Goal: Obtain resource: Download file/media

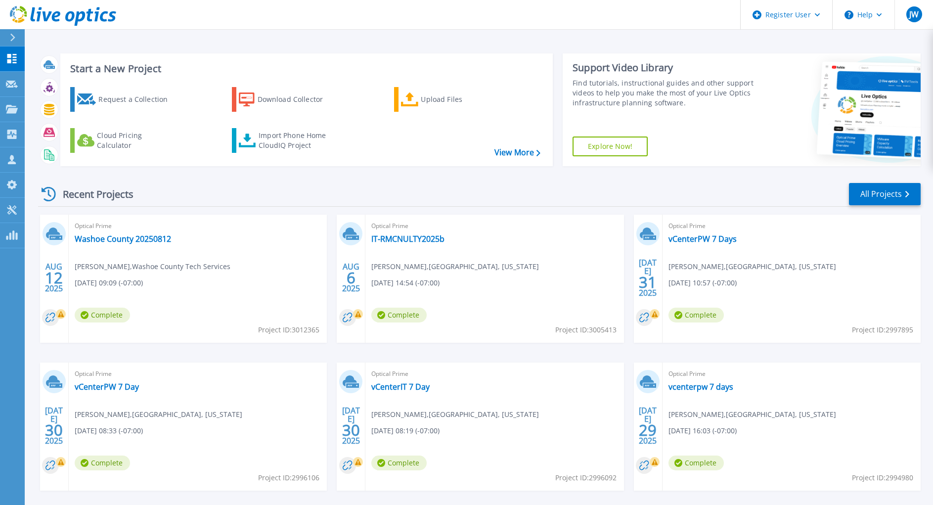
click at [430, 43] on div "Start a New Project Request a Collection Download Collector Upload Files Cloud …" at bounding box center [479, 259] width 908 height 518
click at [8, 89] on link "Request Capture Request Capture" at bounding box center [12, 84] width 25 height 25
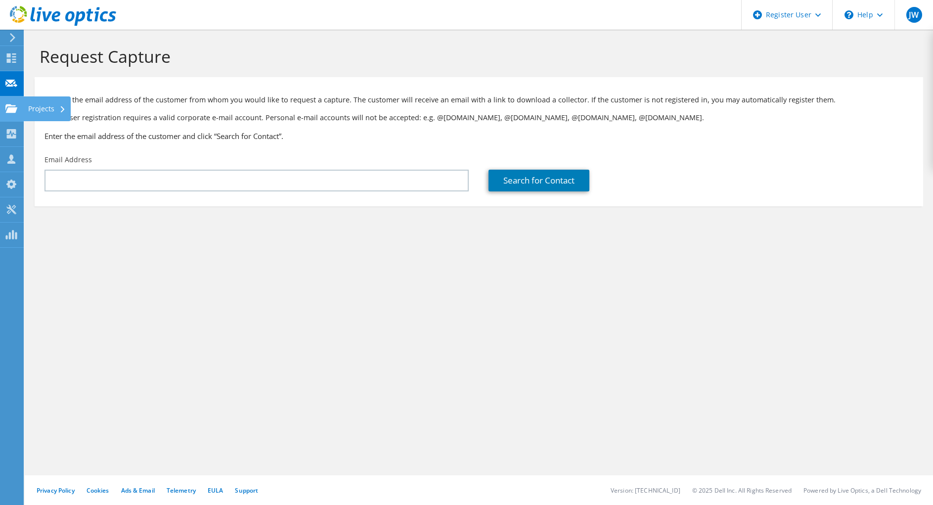
click at [11, 111] on use at bounding box center [11, 108] width 12 height 8
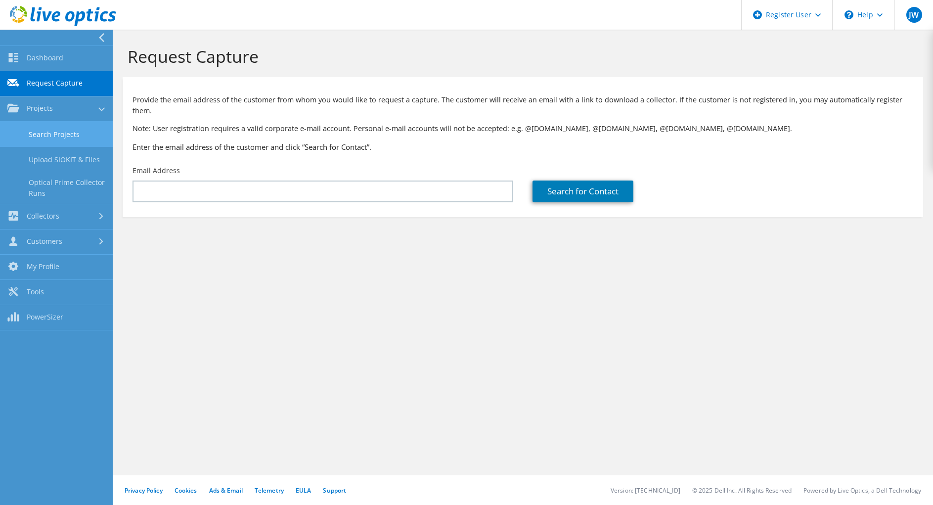
click at [88, 137] on link "Search Projects" at bounding box center [56, 134] width 113 height 25
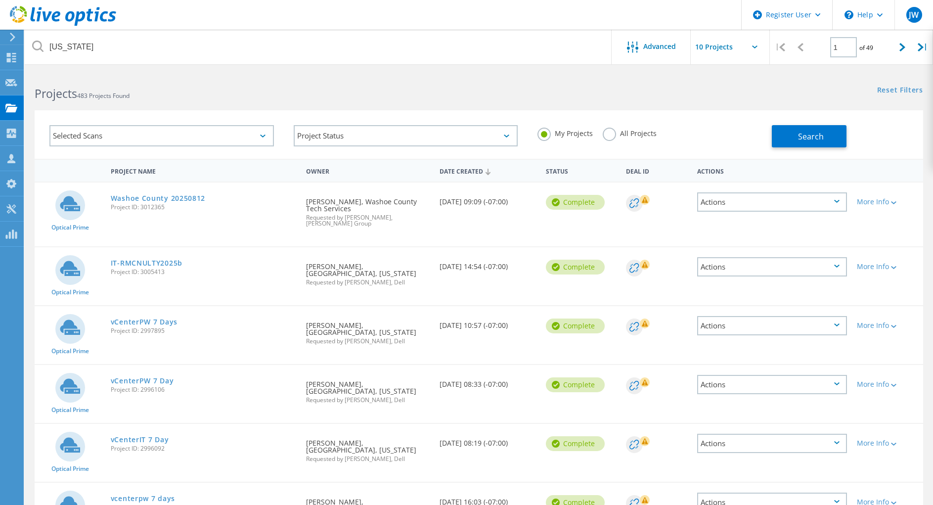
type input "[US_STATE]"
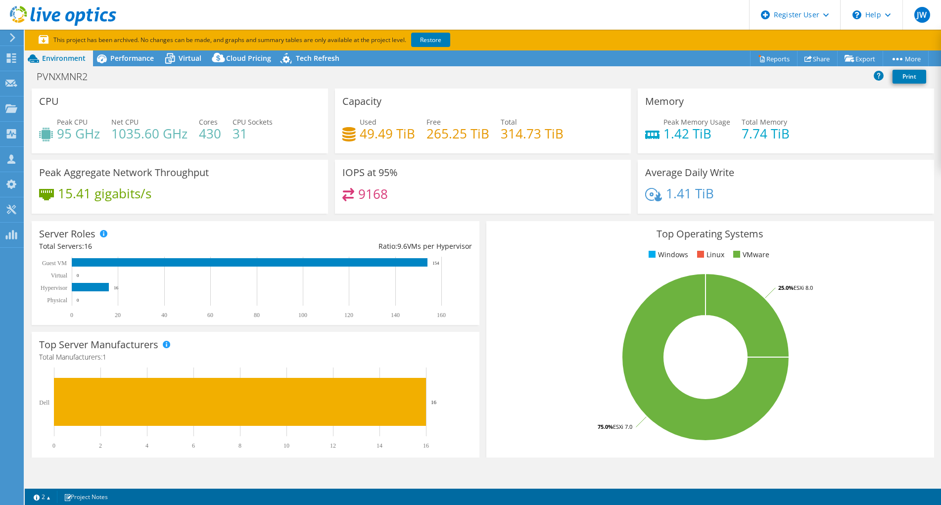
select select "USWest"
select select "USD"
click at [430, 42] on link "Restore" at bounding box center [430, 40] width 39 height 14
click at [117, 60] on span "Performance" at bounding box center [132, 57] width 44 height 9
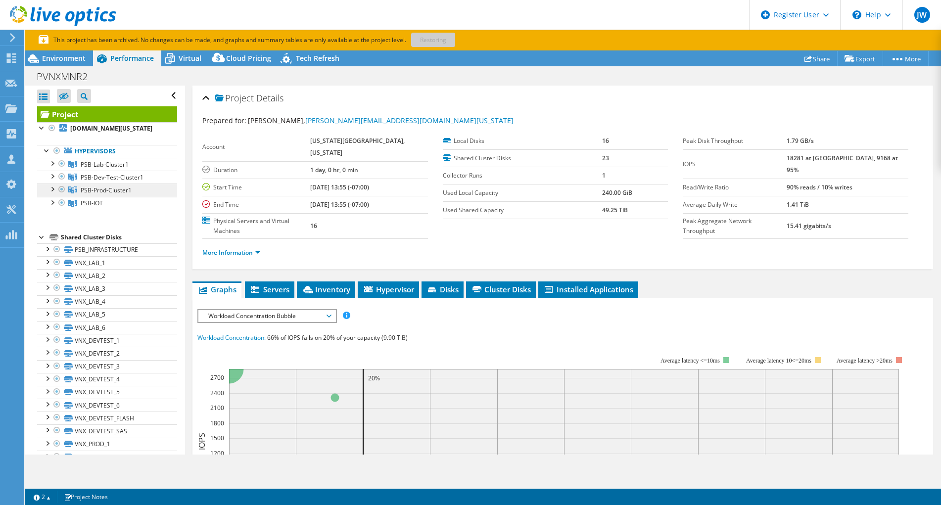
click at [95, 193] on span "PSB-Prod-Cluster1" at bounding box center [106, 190] width 51 height 8
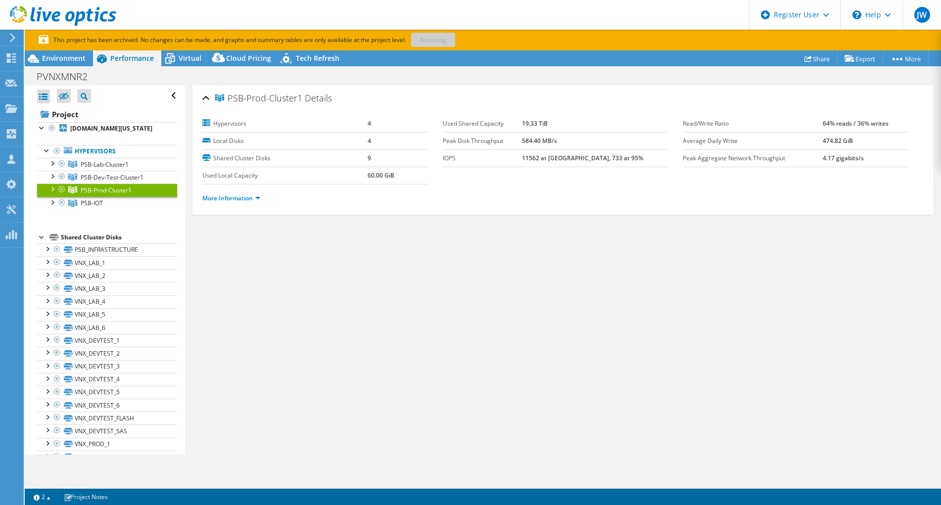
click at [51, 189] on div at bounding box center [52, 188] width 10 height 10
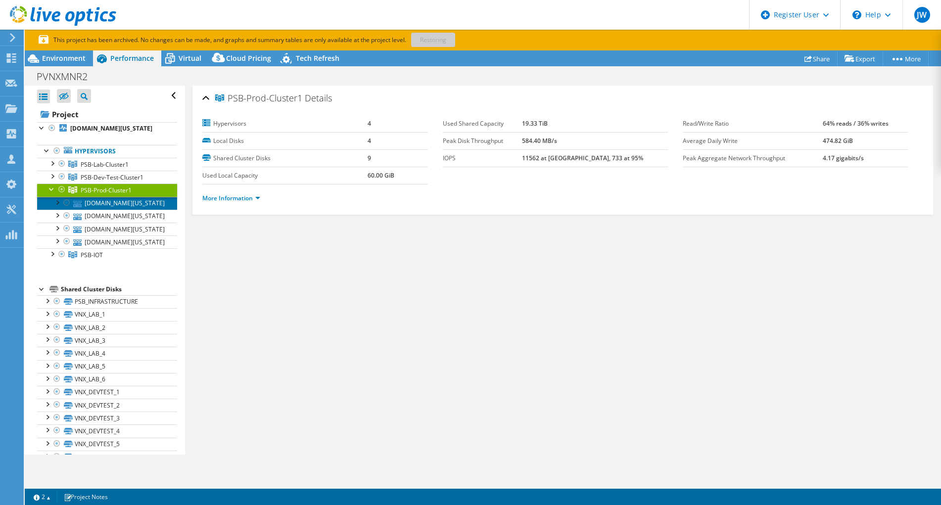
click at [95, 203] on link "vh507061.co.washington.or.us" at bounding box center [107, 203] width 140 height 13
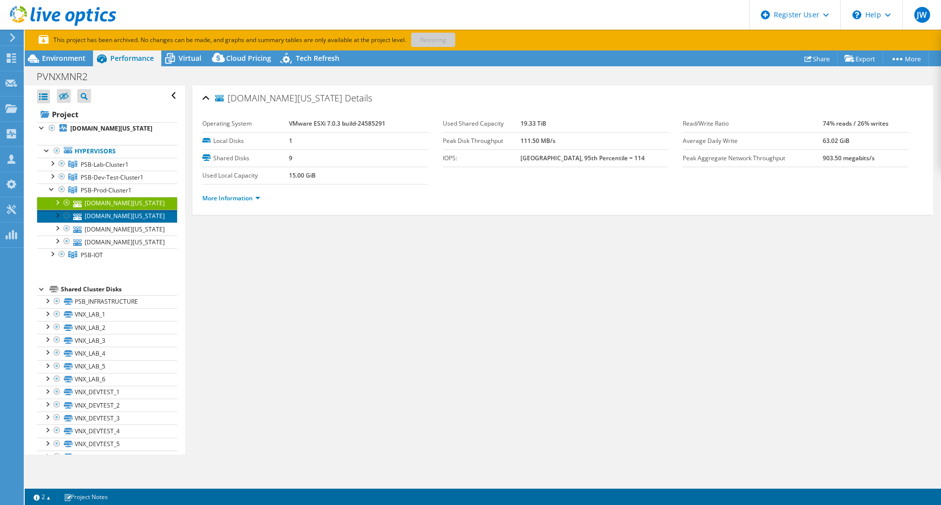
click at [99, 216] on link "vh30861.co.washington.or.us" at bounding box center [107, 216] width 140 height 13
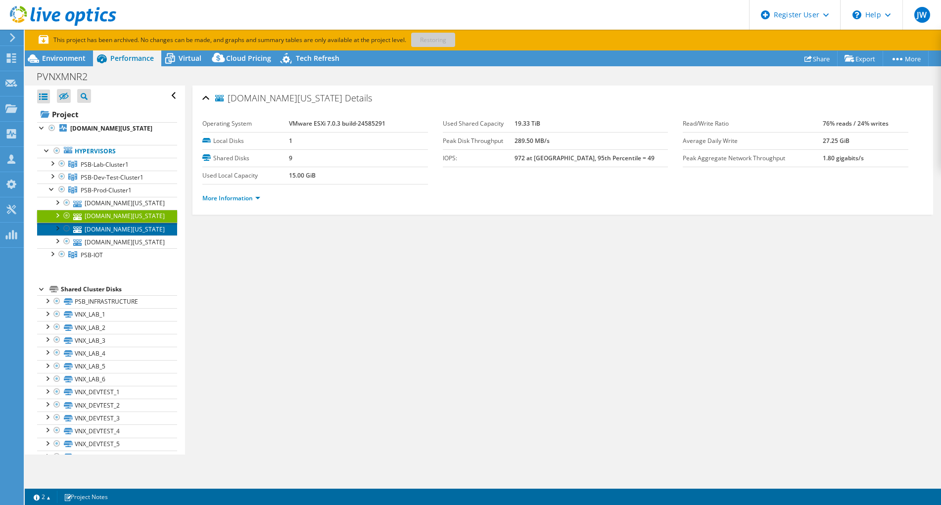
click at [102, 226] on link "vh33585.co.washington.or.us" at bounding box center [107, 229] width 140 height 13
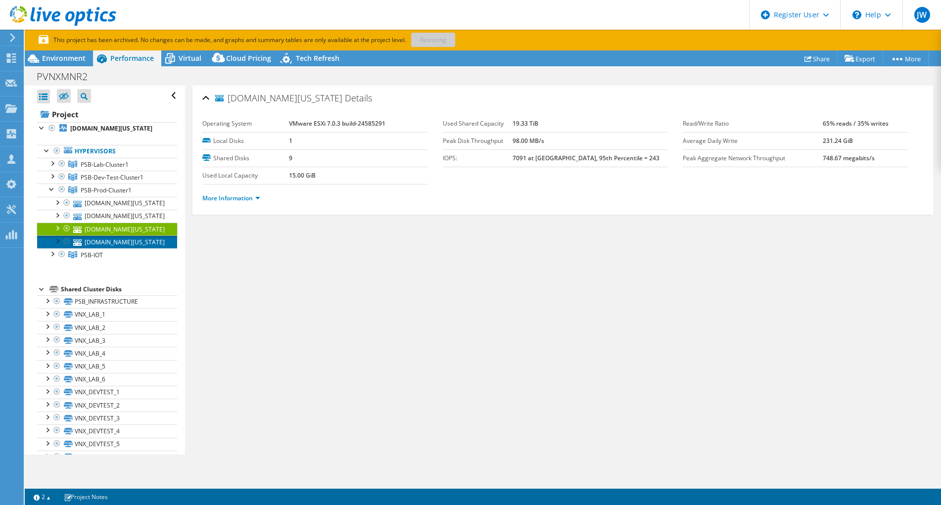
click at [104, 237] on link "vh30860.co.washington.or.us" at bounding box center [107, 241] width 140 height 13
click at [248, 195] on link "More Information" at bounding box center [231, 198] width 58 height 8
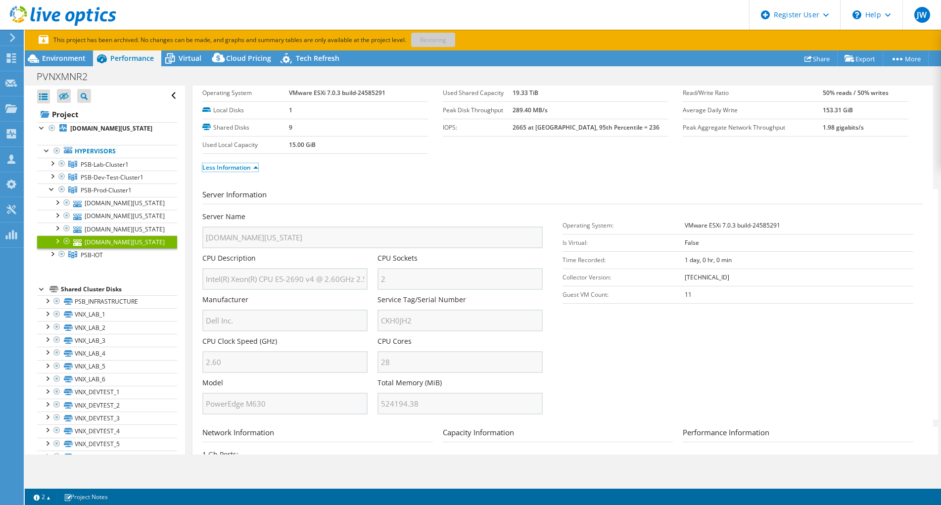
scroll to position [31, 0]
click at [52, 256] on div at bounding box center [52, 253] width 10 height 10
click at [53, 163] on div at bounding box center [52, 163] width 10 height 10
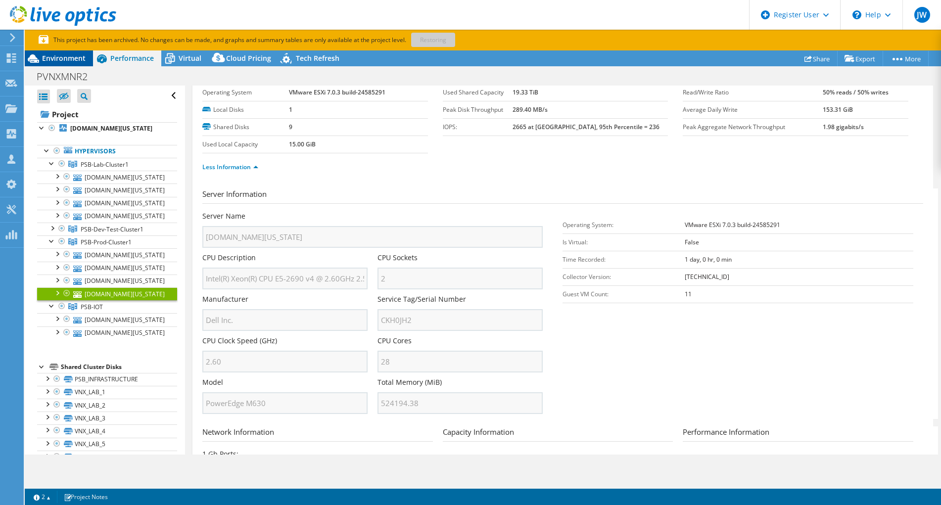
click at [61, 57] on span "Environment" at bounding box center [64, 57] width 44 height 9
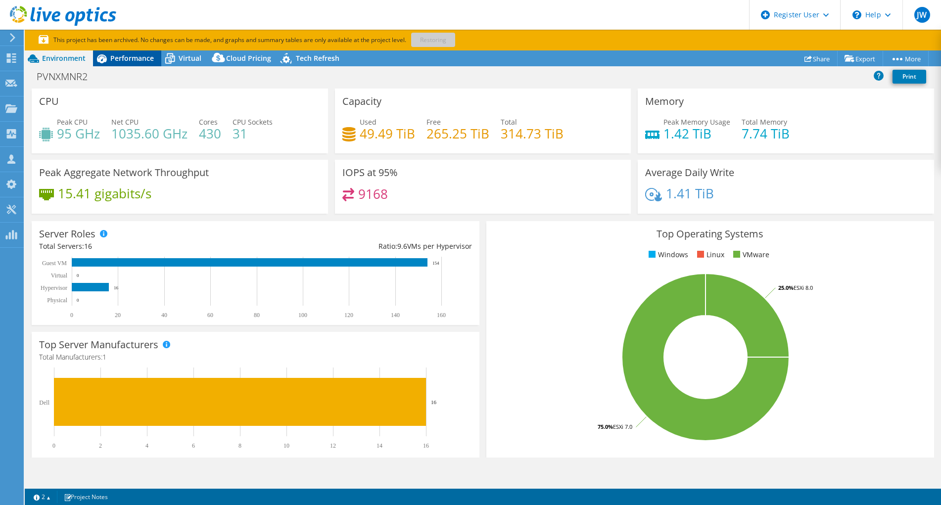
click at [140, 55] on span "Performance" at bounding box center [132, 57] width 44 height 9
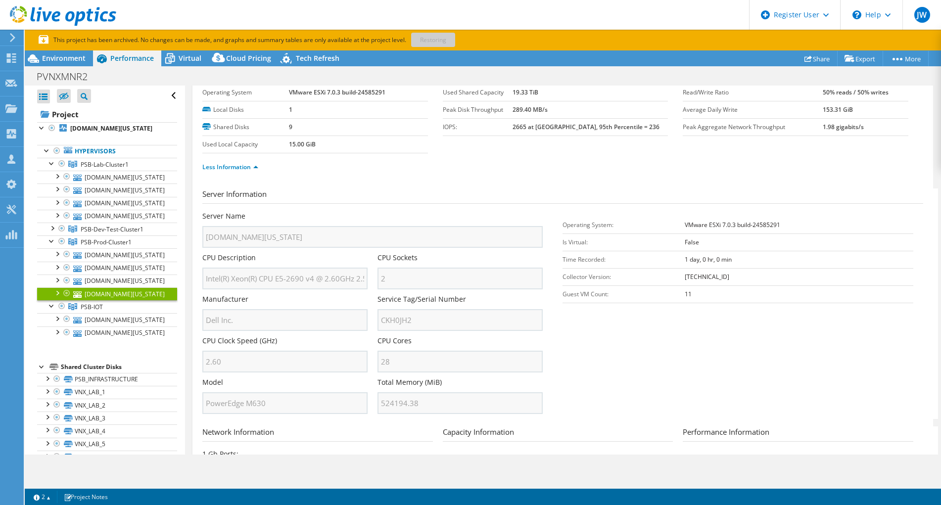
scroll to position [0, 0]
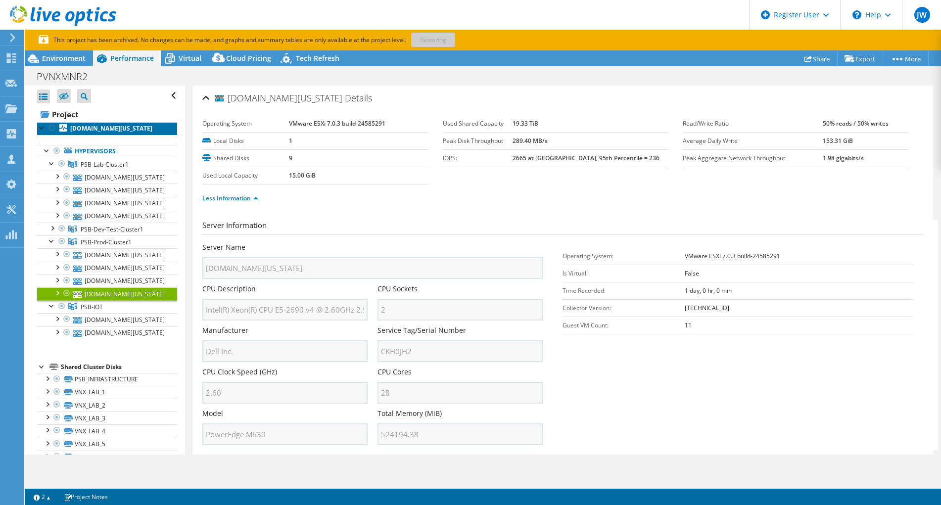
click at [103, 131] on b "vl31909.co.washington.or.us" at bounding box center [111, 128] width 82 height 8
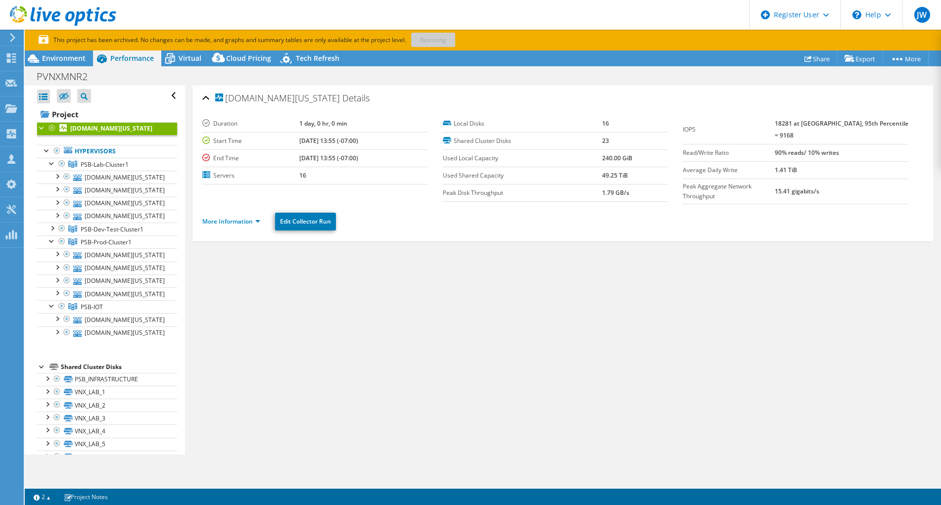
drag, startPoint x: 287, startPoint y: 141, endPoint x: 359, endPoint y: 140, distance: 71.7
click at [358, 140] on b "04/16/2025, 13:55 (-07:00)" at bounding box center [328, 140] width 59 height 8
click at [52, 225] on div at bounding box center [52, 228] width 10 height 10
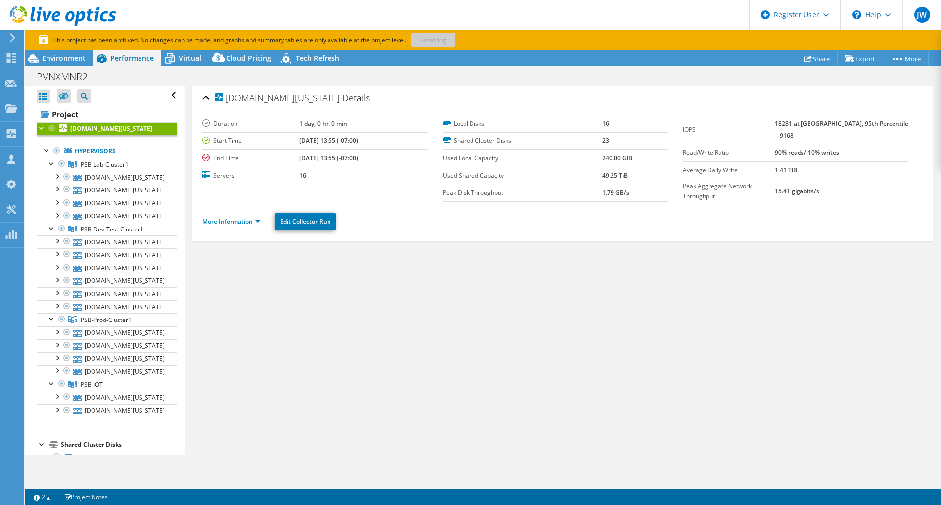
click at [237, 391] on div "vl31909.co.washington.or.us Details Duration 1 day, 0 hr, 0 min Start Time 04/1…" at bounding box center [562, 270] width 755 height 369
click at [179, 57] on span "Virtual" at bounding box center [190, 57] width 23 height 9
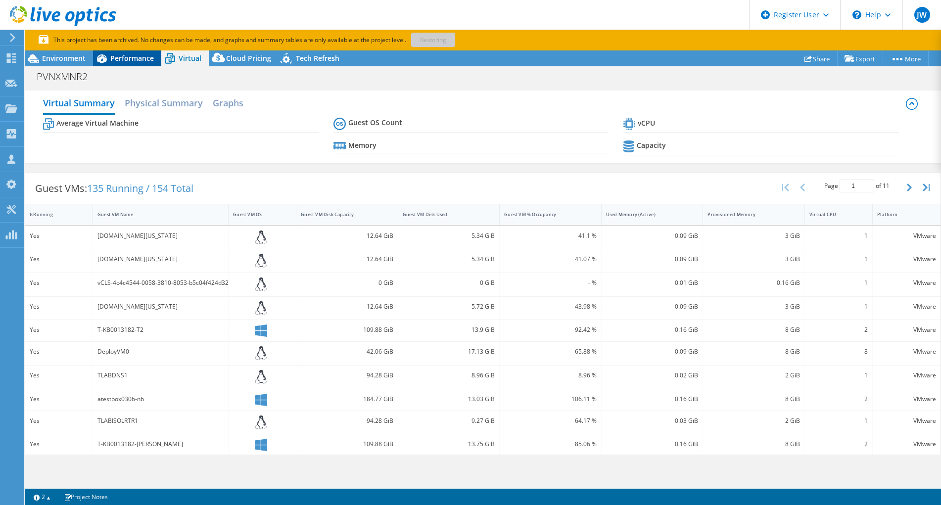
click at [128, 54] on span "Performance" at bounding box center [132, 57] width 44 height 9
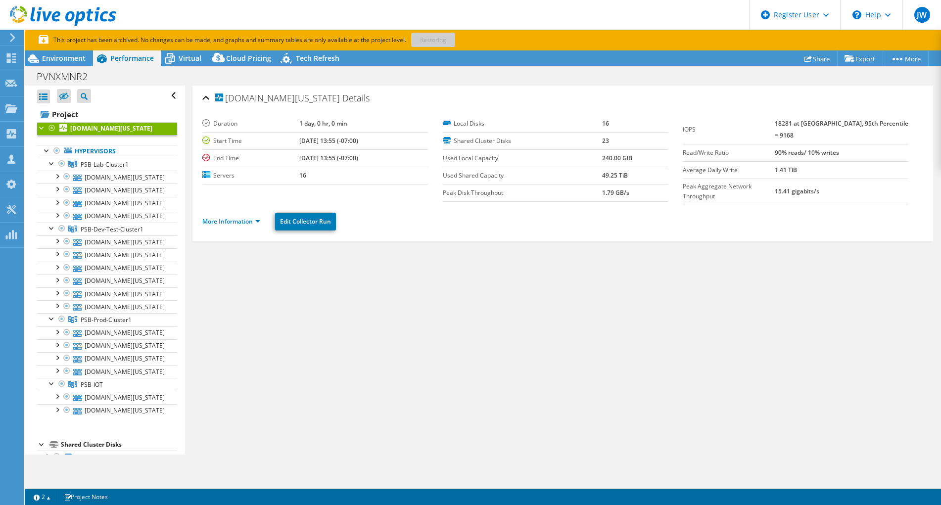
click at [318, 419] on div "vl31909.co.washington.or.us Details Duration 1 day, 0 hr, 0 min Start Time 04/1…" at bounding box center [562, 270] width 755 height 369
click at [709, 76] on div "PVNXMNR2 Print" at bounding box center [483, 76] width 916 height 18
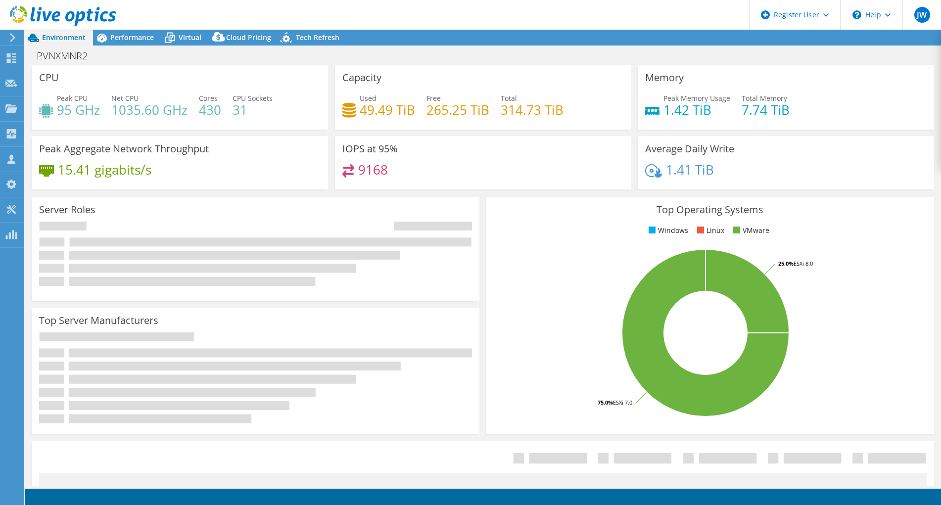
select select "USWest"
select select "USD"
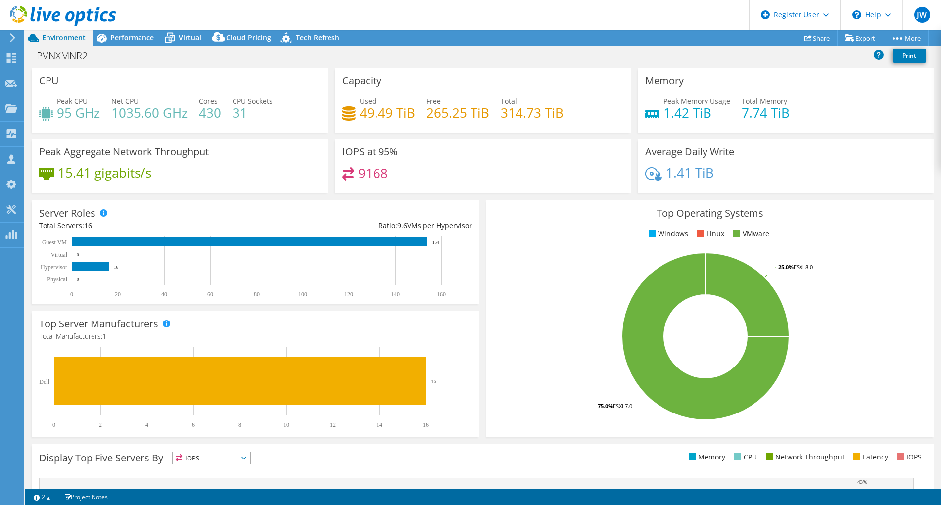
click at [797, 57] on div "PVNXMNR2 Print" at bounding box center [483, 55] width 916 height 18
click at [127, 36] on span "Performance" at bounding box center [132, 37] width 44 height 9
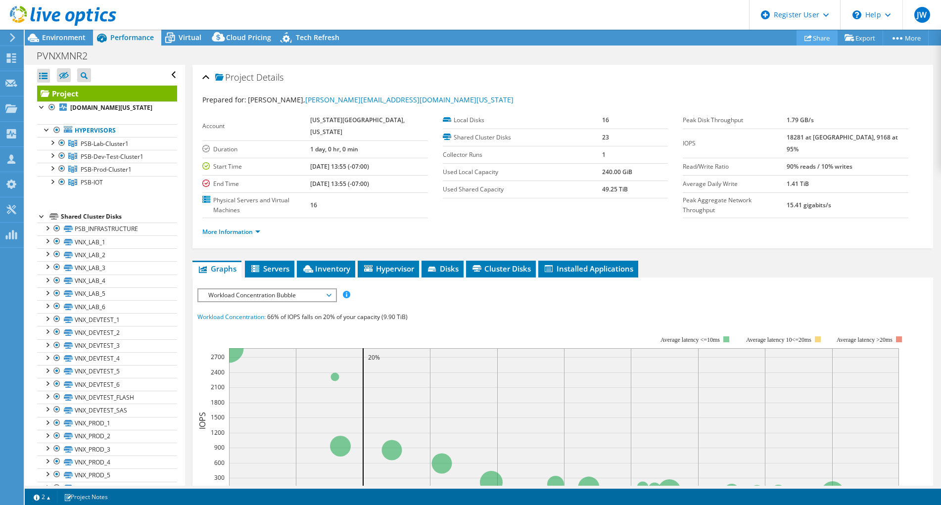
click at [803, 33] on link "Share" at bounding box center [816, 37] width 41 height 15
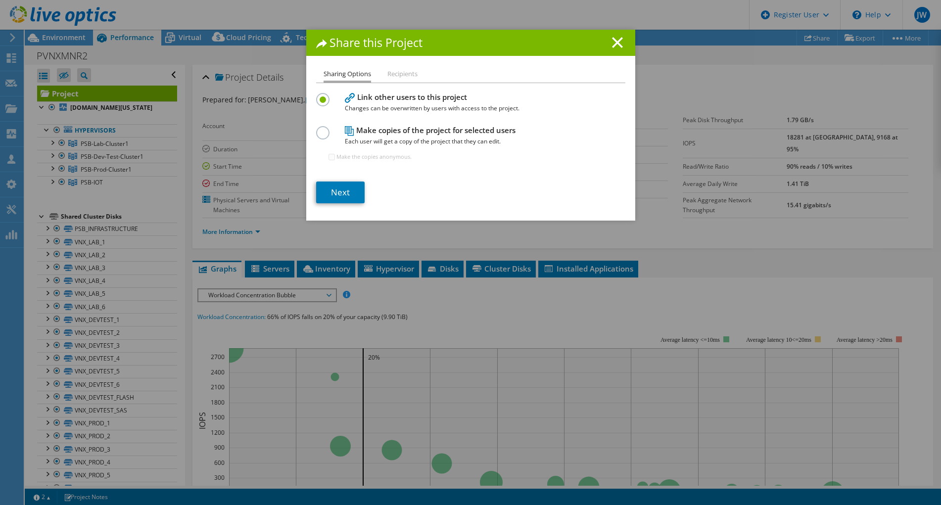
click at [606, 45] on h1 "Share this Project" at bounding box center [470, 42] width 309 height 11
click at [613, 45] on icon at bounding box center [617, 42] width 11 height 11
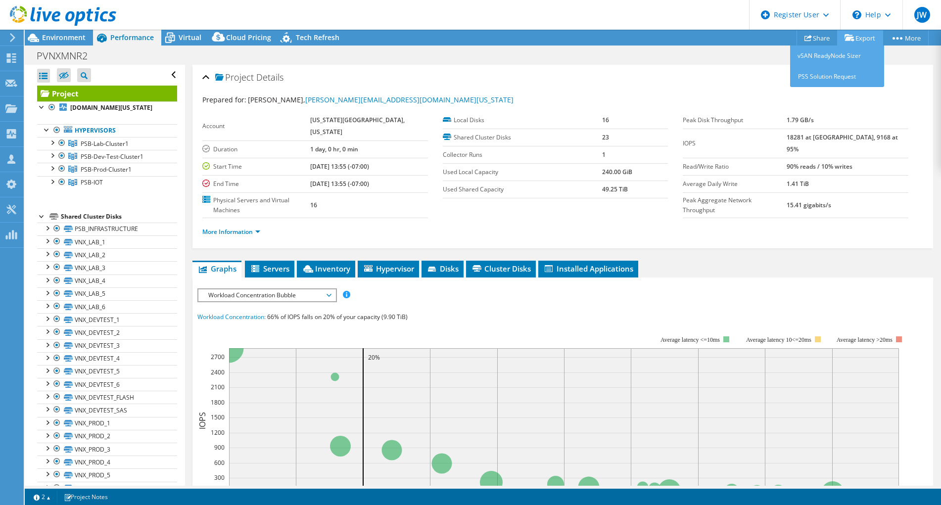
click at [854, 39] on link "Export" at bounding box center [860, 37] width 46 height 15
click at [755, 67] on div "Project Details" at bounding box center [562, 77] width 721 height 21
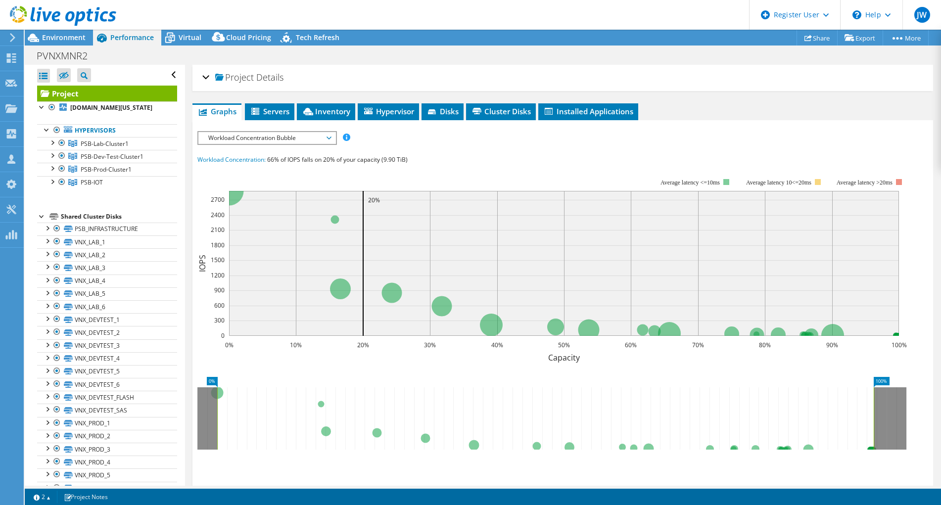
click at [755, 67] on div "Project Details" at bounding box center [562, 77] width 721 height 21
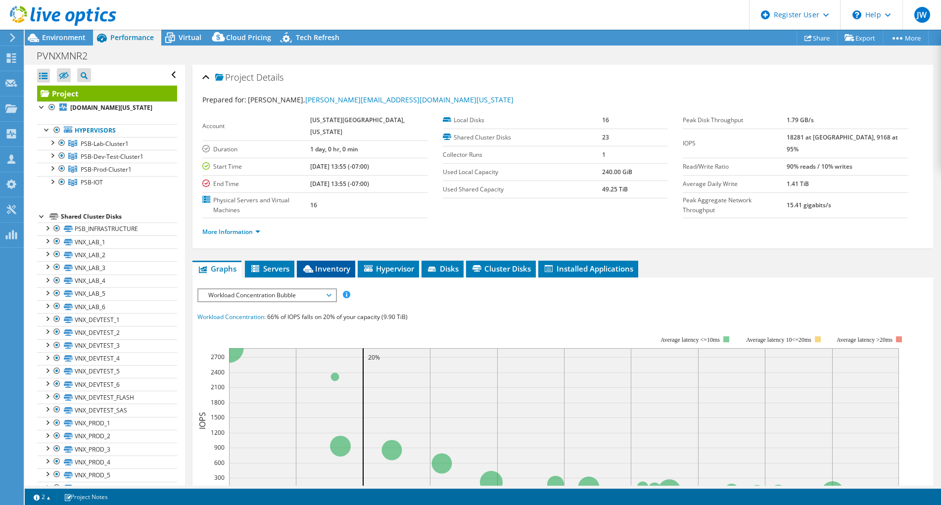
click at [320, 264] on span "Inventory" at bounding box center [326, 269] width 48 height 10
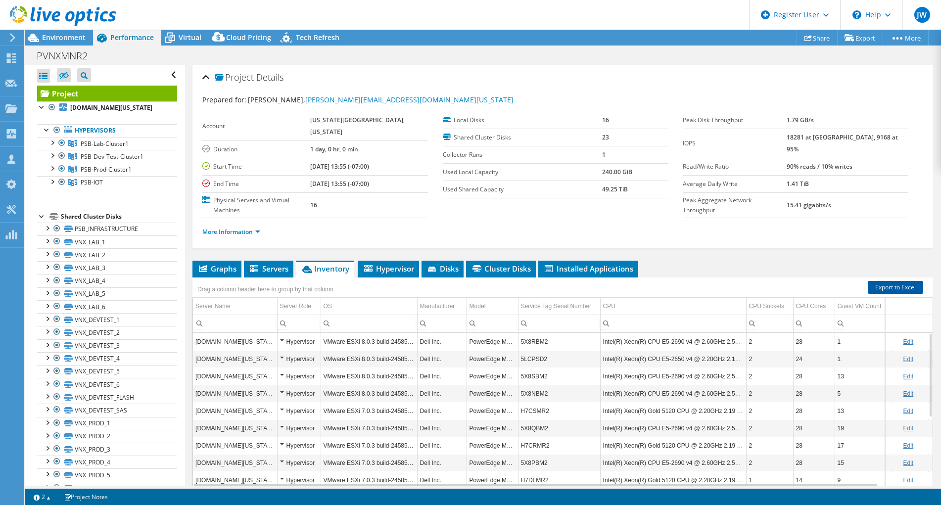
click at [885, 281] on link "Export to Excel" at bounding box center [894, 287] width 55 height 13
click at [613, 61] on div "PVNXMNR2 Print" at bounding box center [483, 55] width 916 height 18
click at [895, 281] on link "Export to Excel" at bounding box center [894, 287] width 55 height 13
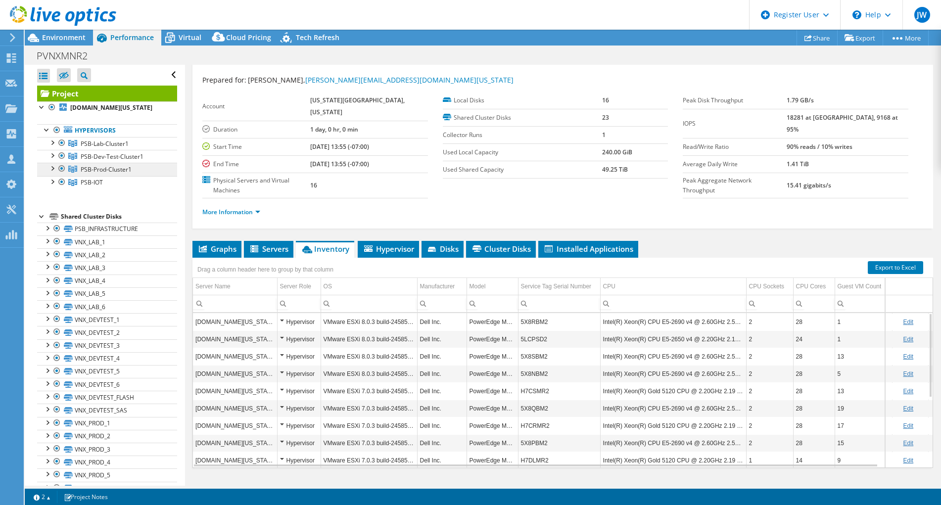
click at [95, 173] on span "PSB-Prod-Cluster1" at bounding box center [106, 169] width 51 height 8
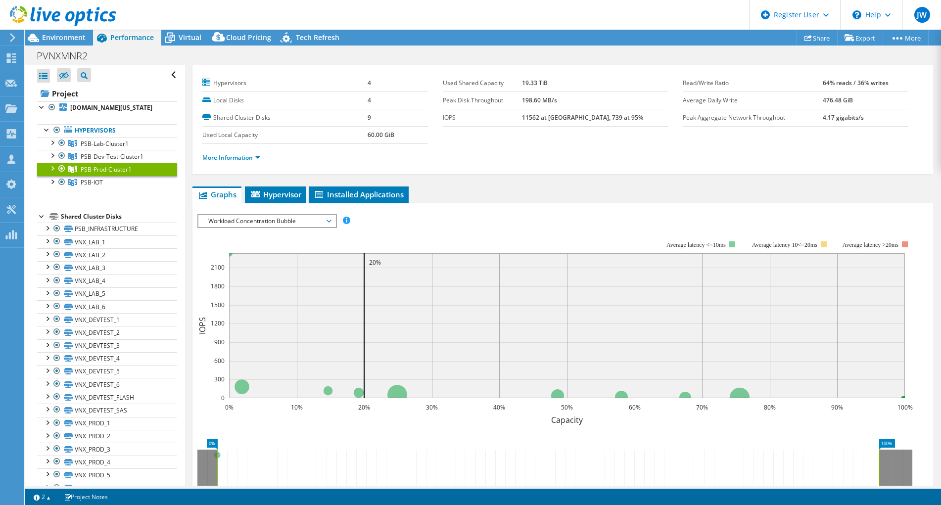
click at [54, 168] on div at bounding box center [52, 168] width 10 height 10
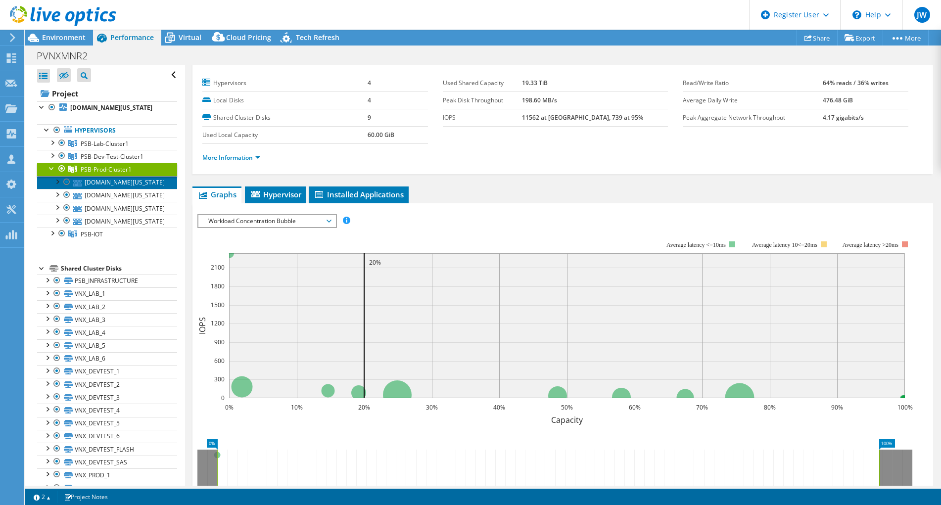
click at [151, 183] on link "vh507061.co.washington.or.us" at bounding box center [107, 182] width 140 height 13
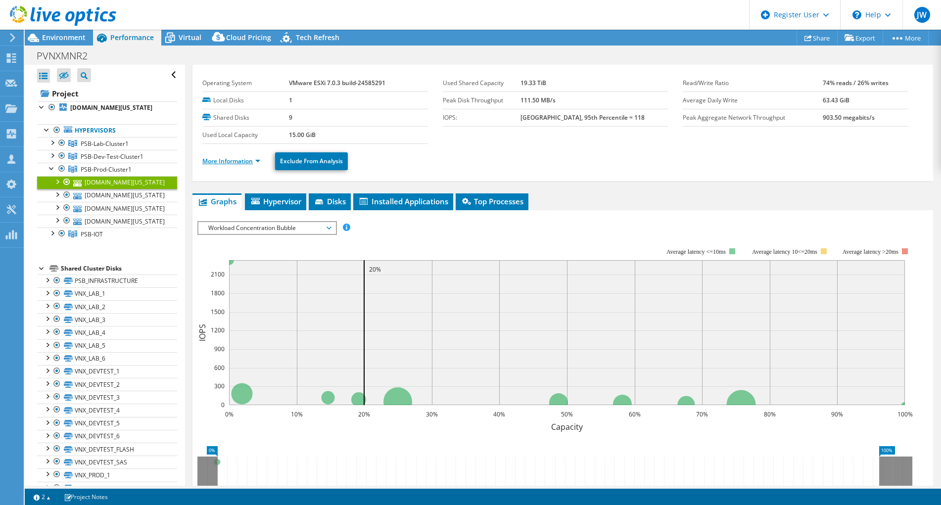
click at [229, 161] on link "More Information" at bounding box center [231, 161] width 58 height 8
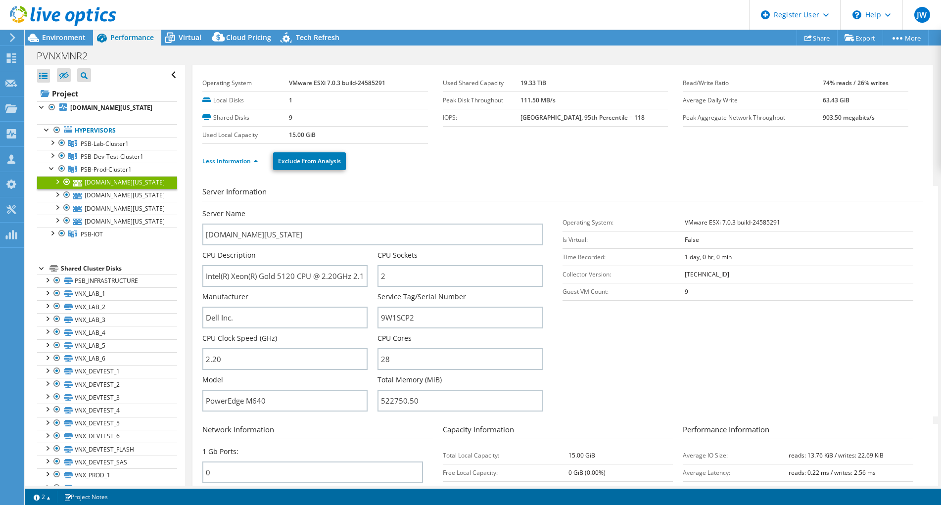
click at [117, 34] on span "Performance" at bounding box center [132, 37] width 44 height 9
click at [66, 36] on span "Environment" at bounding box center [64, 37] width 44 height 9
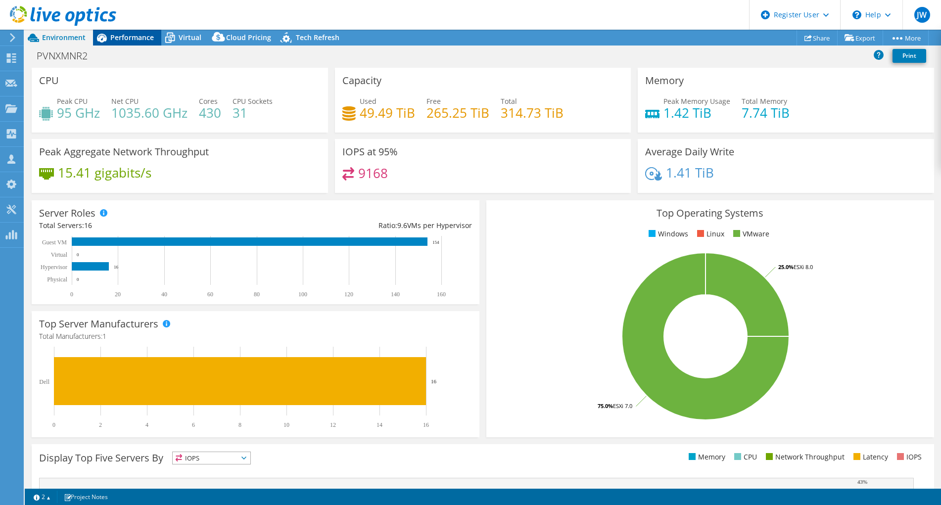
click at [126, 37] on span "Performance" at bounding box center [132, 37] width 44 height 9
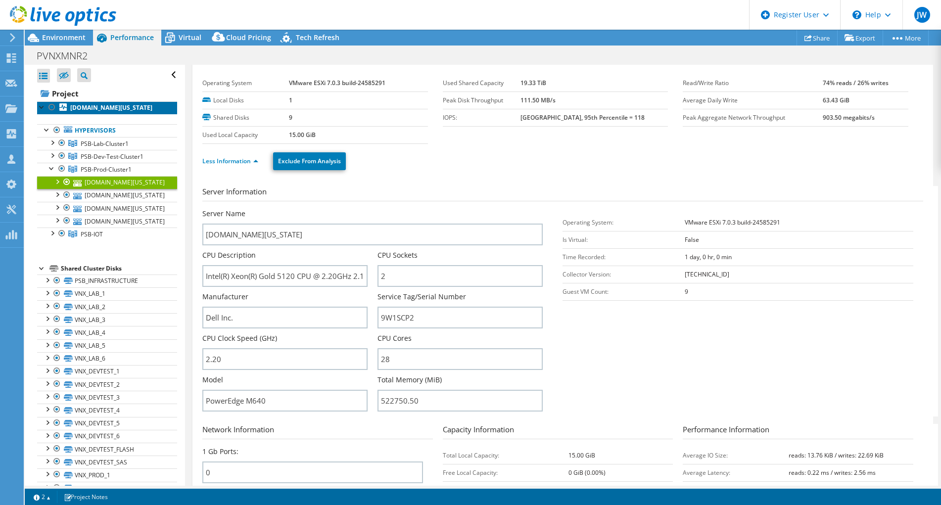
click at [109, 110] on b "vl31909.co.washington.or.us" at bounding box center [111, 107] width 82 height 8
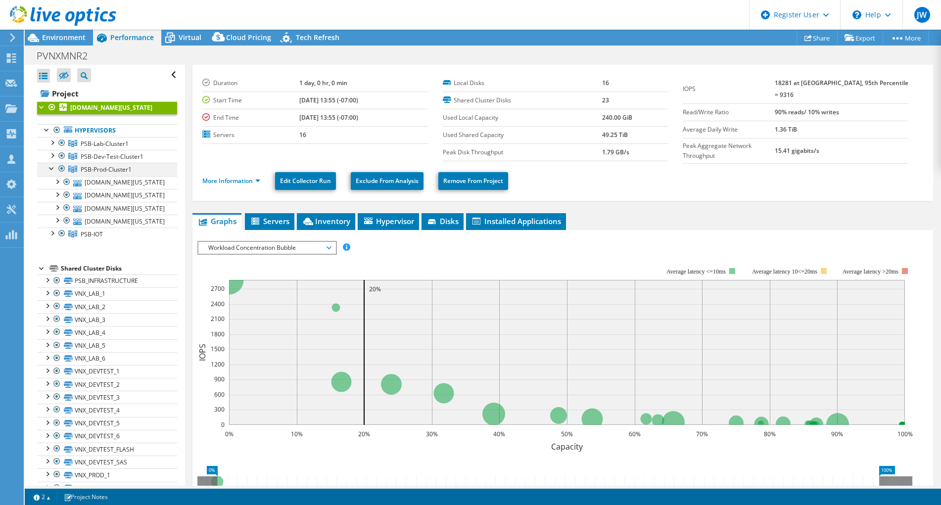
click at [49, 170] on div at bounding box center [52, 168] width 10 height 10
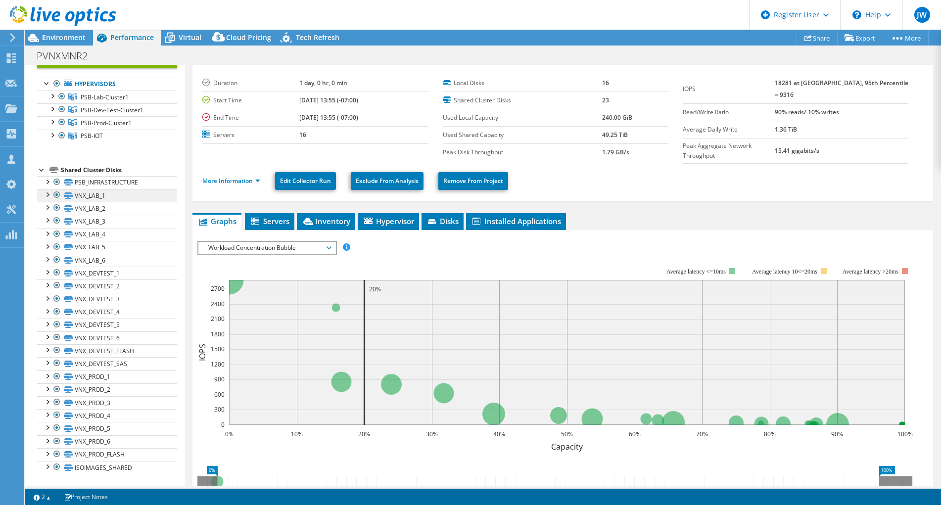
scroll to position [46, 0]
click at [12, 112] on use at bounding box center [11, 108] width 12 height 8
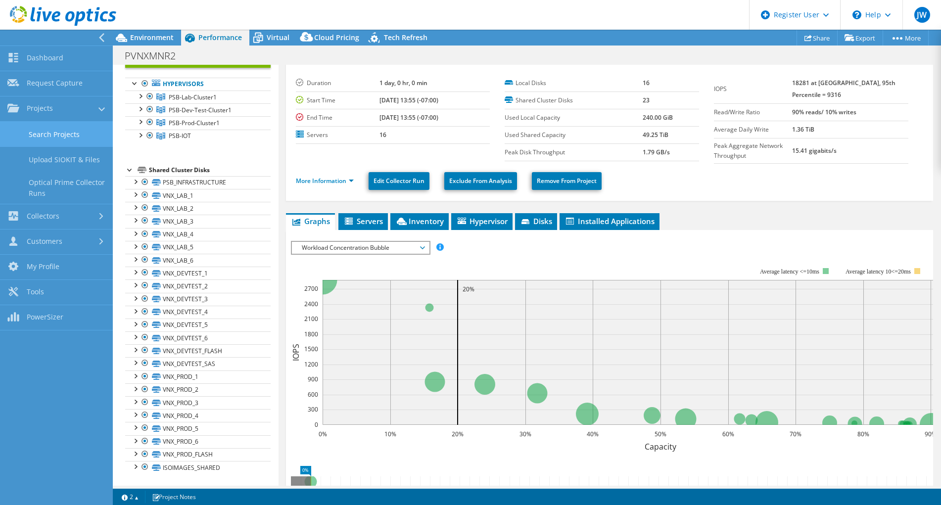
click at [78, 143] on link "Search Projects" at bounding box center [56, 134] width 113 height 25
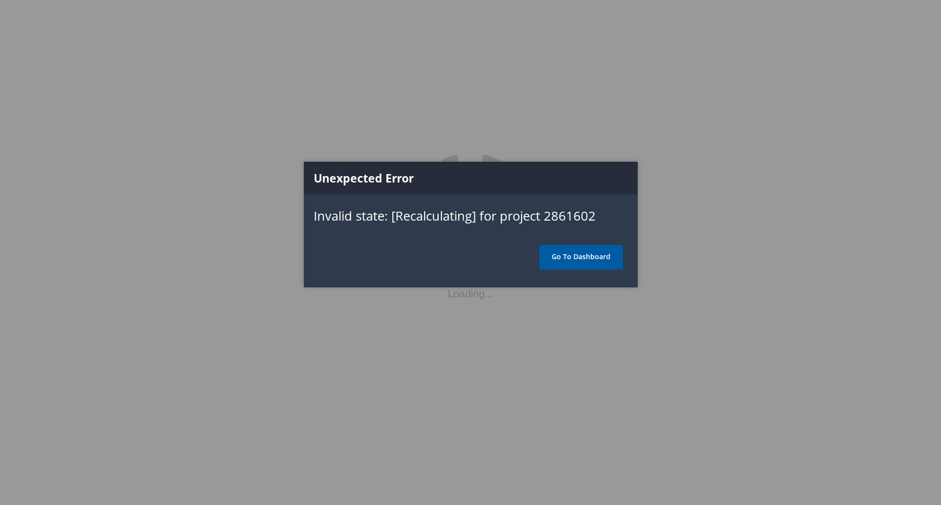
click at [584, 263] on link "Go To Dashboard" at bounding box center [581, 257] width 84 height 25
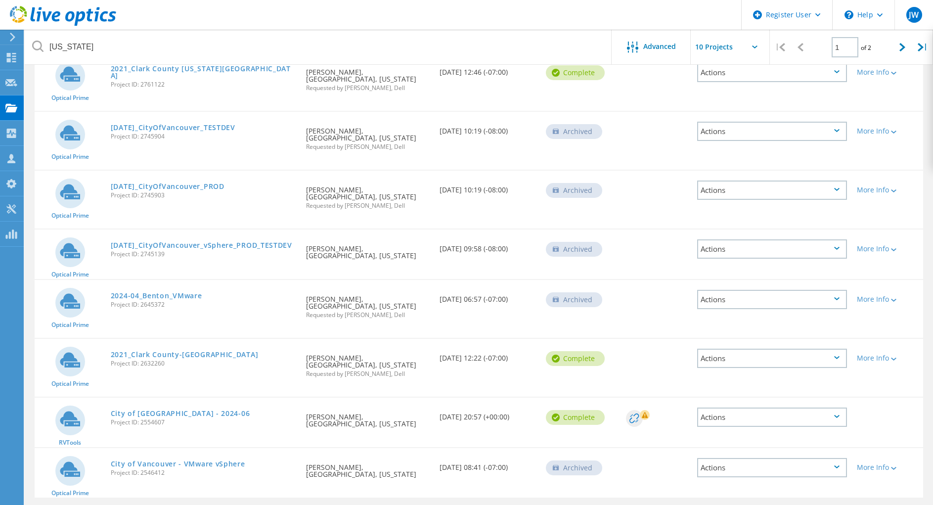
scroll to position [279, 0]
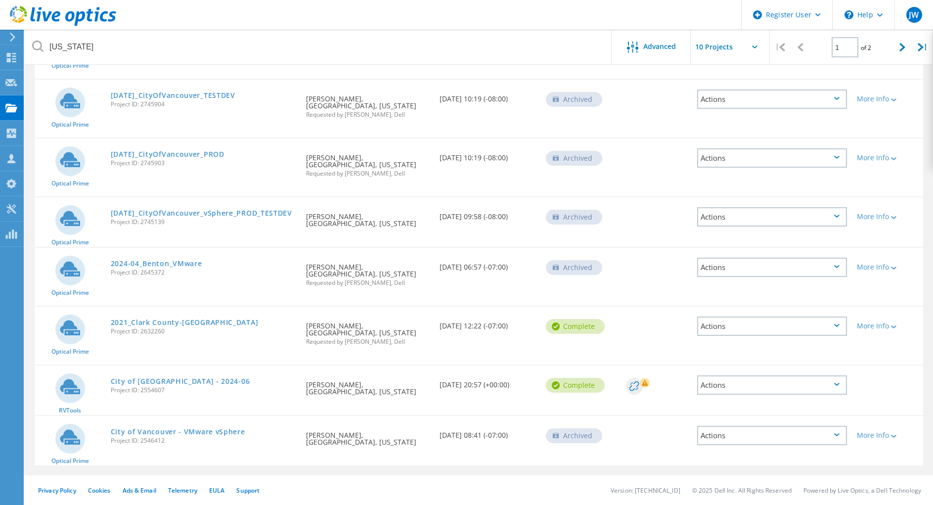
click at [708, 42] on input "text" at bounding box center [740, 47] width 99 height 35
click at [705, 126] on div "Show 40 Projects" at bounding box center [740, 122] width 98 height 16
type input "Show 40 Projects"
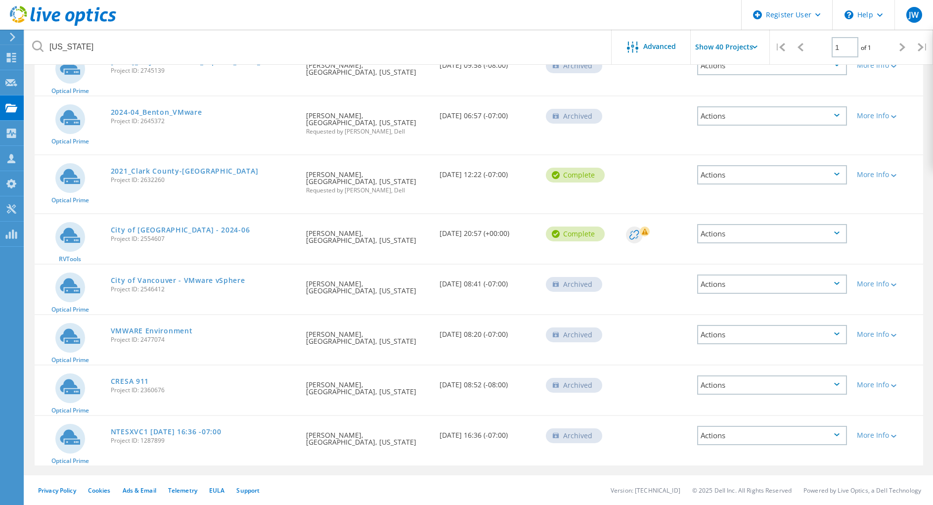
scroll to position [0, 0]
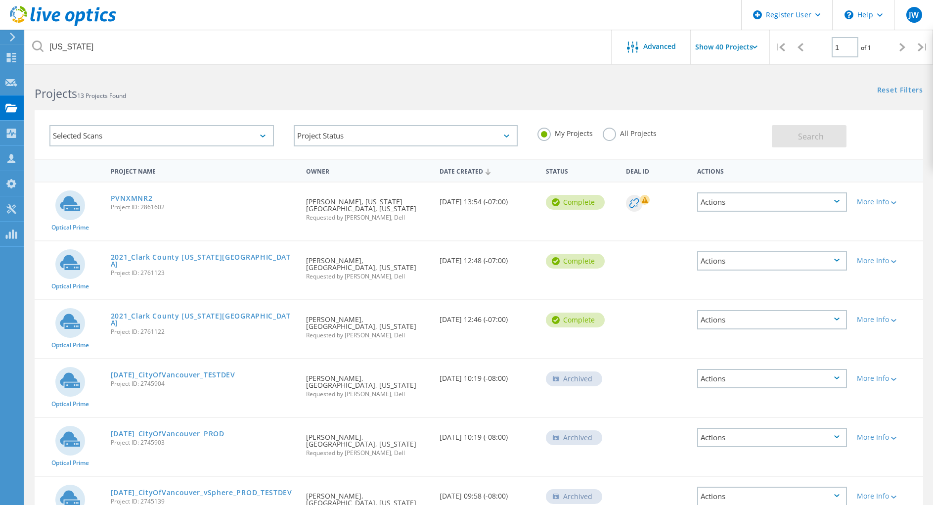
click at [610, 135] on label "All Projects" at bounding box center [630, 132] width 54 height 9
click at [0, 0] on input "All Projects" at bounding box center [0, 0] width 0 height 0
click at [797, 139] on button "Search" at bounding box center [809, 136] width 75 height 22
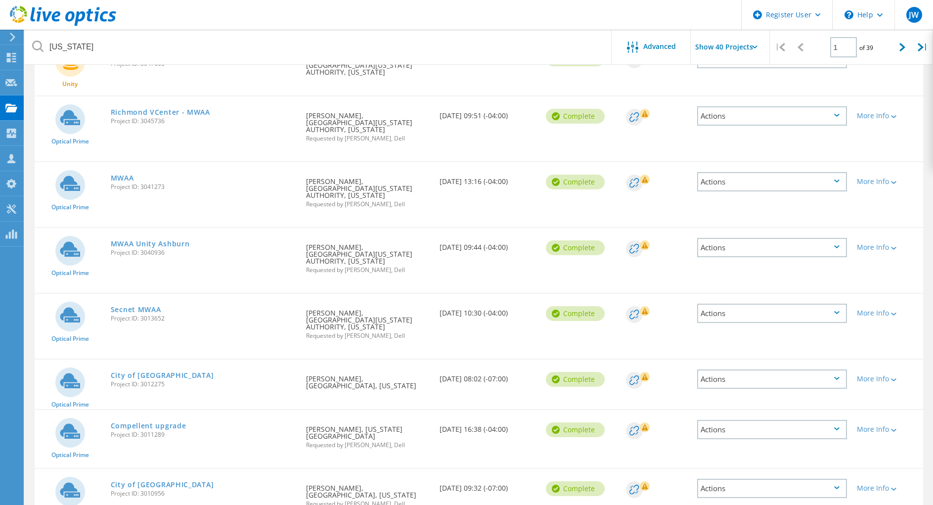
scroll to position [484, 0]
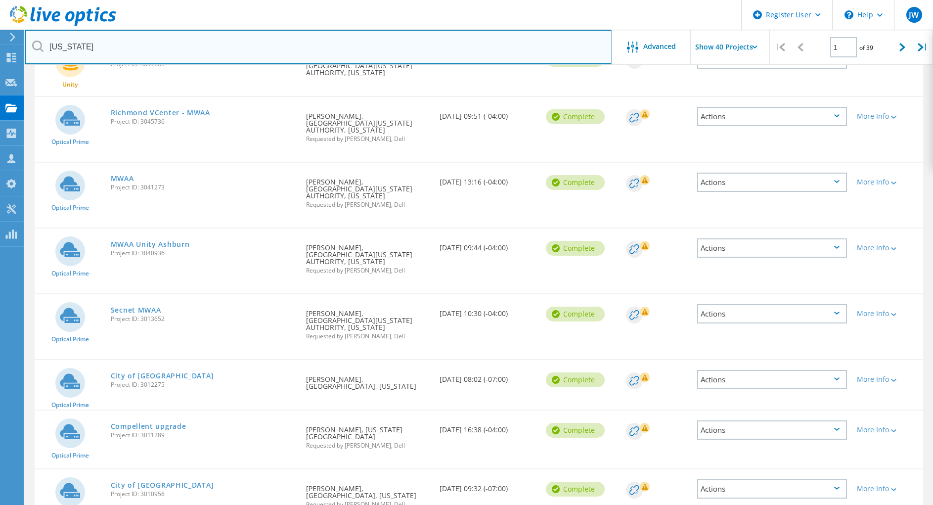
click at [111, 52] on input "washington" at bounding box center [318, 47] width 587 height 35
paste input "co.washington.or.us"
type input "co.washington.or.us"
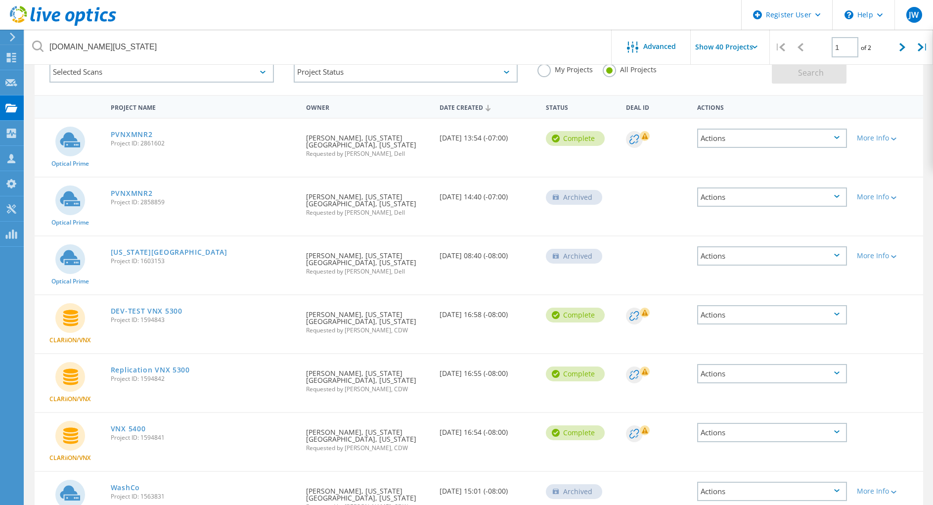
scroll to position [0, 0]
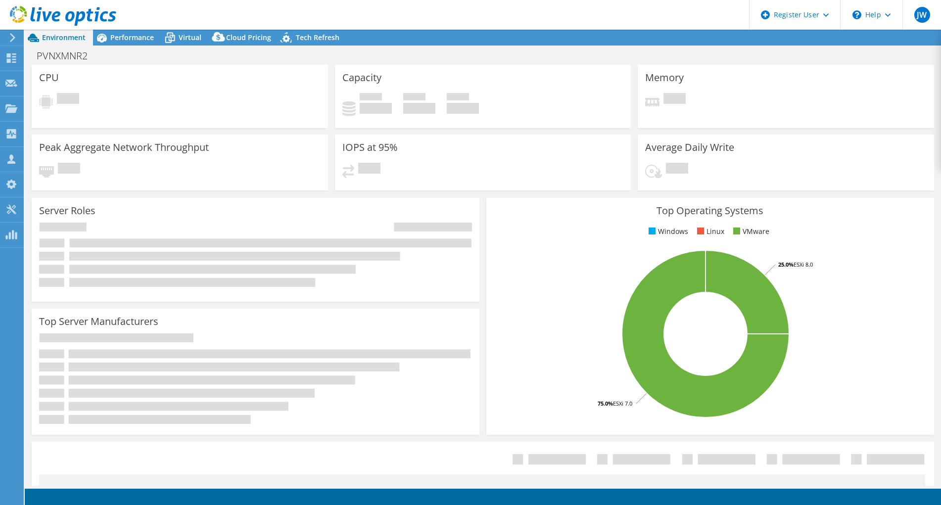
select select "USWest"
select select "USD"
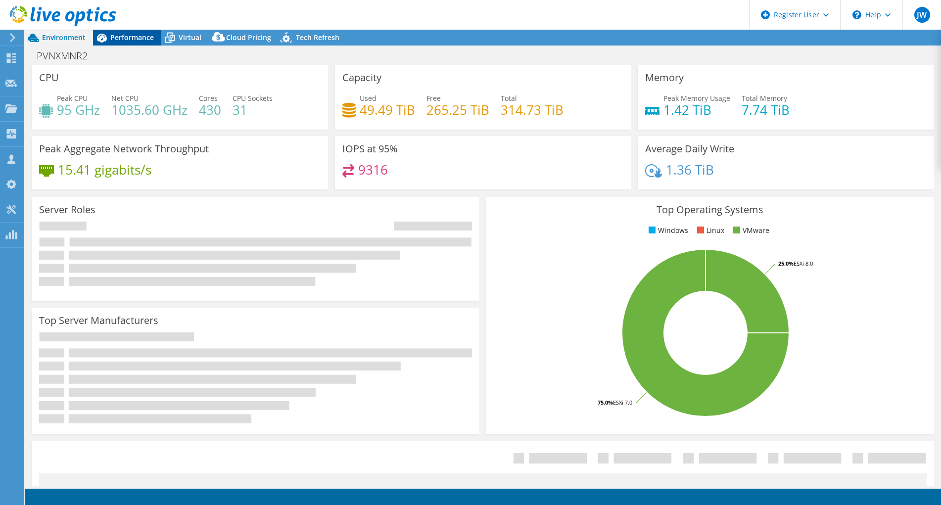
click at [122, 38] on span "Performance" at bounding box center [132, 37] width 44 height 9
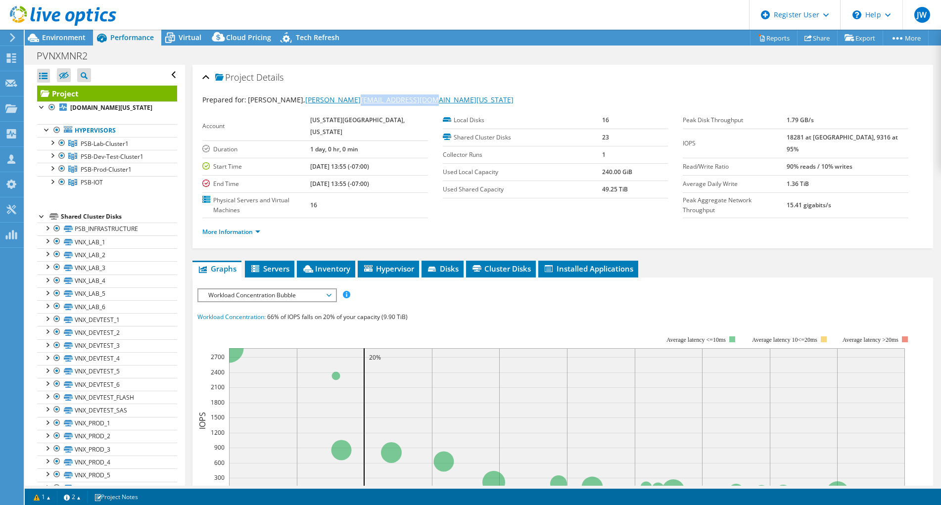
drag, startPoint x: 437, startPoint y: 99, endPoint x: 353, endPoint y: 98, distance: 83.6
click at [353, 98] on div "Prepared for: [PERSON_NAME], [PERSON_NAME][EMAIL_ADDRESS][DOMAIN_NAME][US_STATE]" at bounding box center [562, 99] width 721 height 11
copy link "[DOMAIN_NAME][US_STATE]"
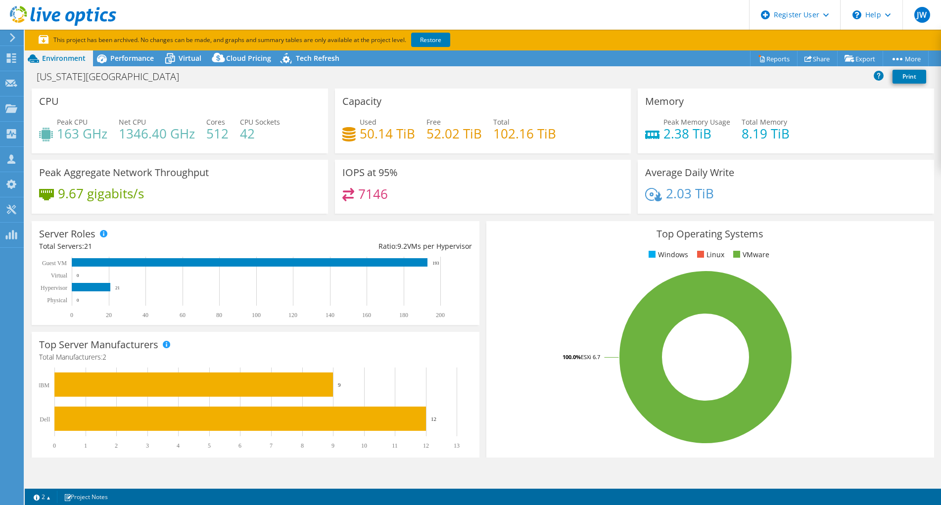
select select "USD"
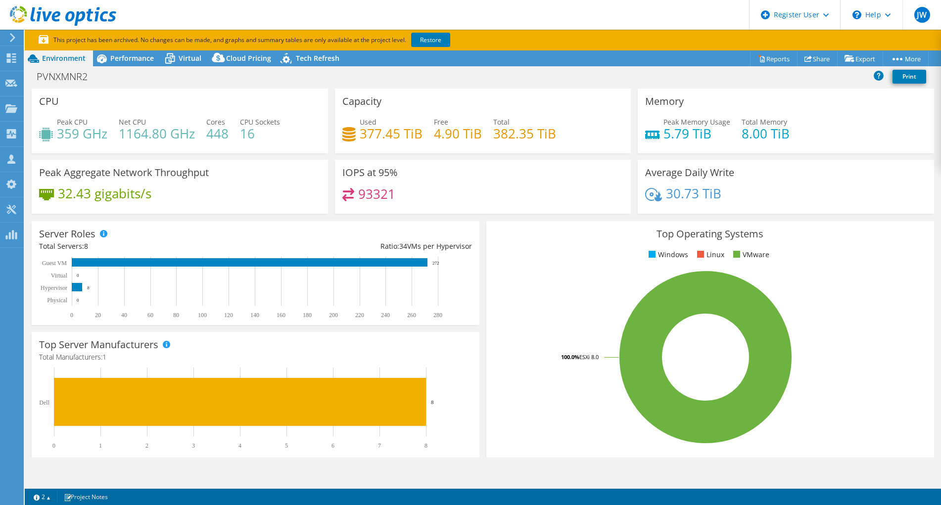
select select "USD"
click at [419, 43] on link "Restore" at bounding box center [430, 40] width 39 height 14
click at [131, 59] on span "Performance" at bounding box center [132, 57] width 44 height 9
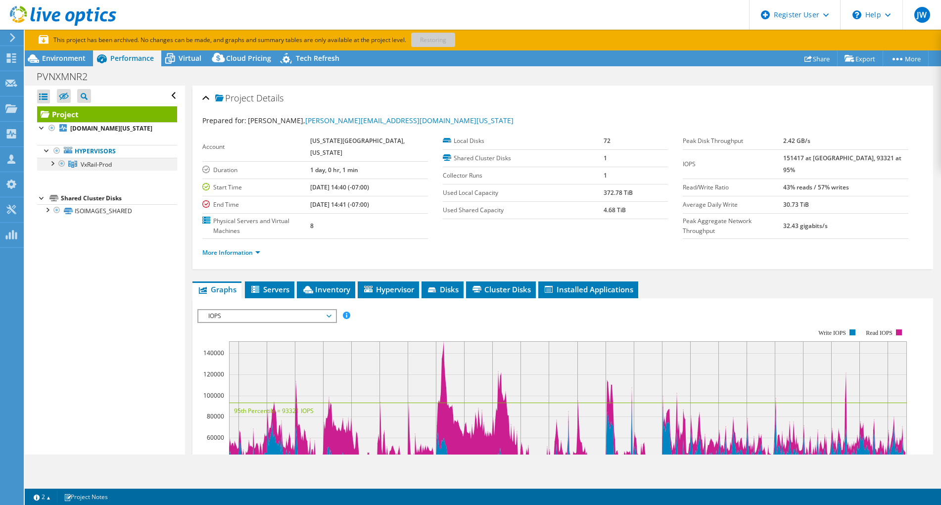
click at [51, 164] on div at bounding box center [52, 163] width 10 height 10
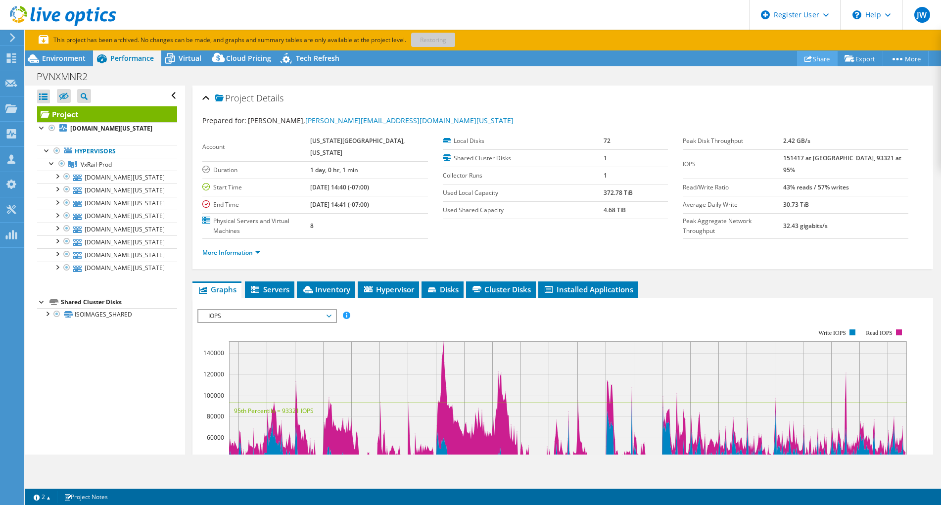
click at [813, 60] on link "Share" at bounding box center [817, 58] width 41 height 15
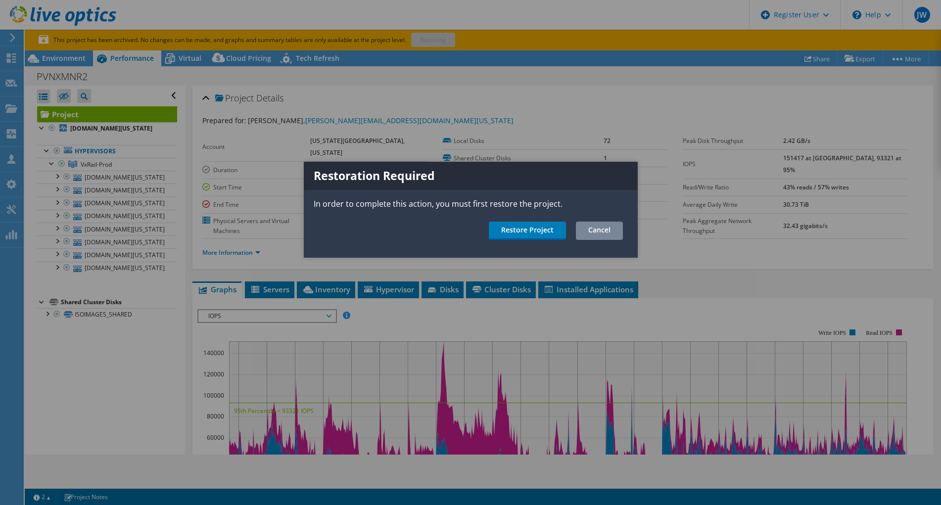
click at [614, 235] on link "Cancel" at bounding box center [599, 231] width 47 height 18
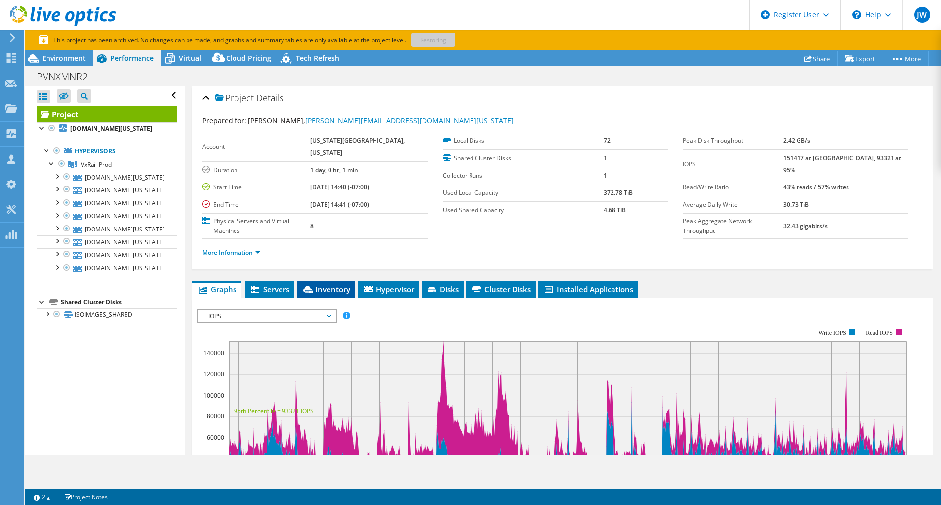
click at [330, 284] on span "Inventory" at bounding box center [326, 289] width 48 height 10
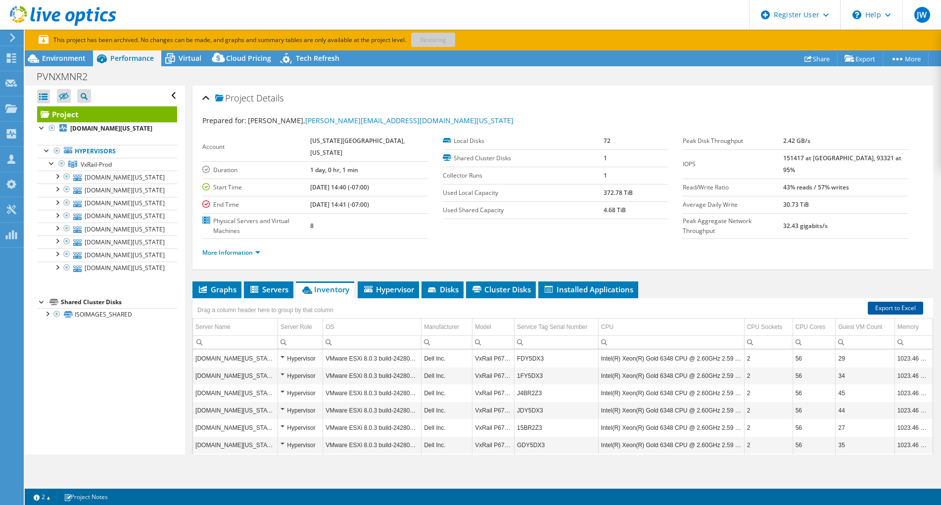
click at [881, 302] on link "Export to Excel" at bounding box center [894, 308] width 55 height 13
click at [439, 79] on div "PVNXMNR2 Print" at bounding box center [483, 76] width 916 height 18
click at [584, 119] on div "Prepared for: Brendan Dunn, Brendan_Dunn@co.washington.or.us" at bounding box center [562, 120] width 721 height 11
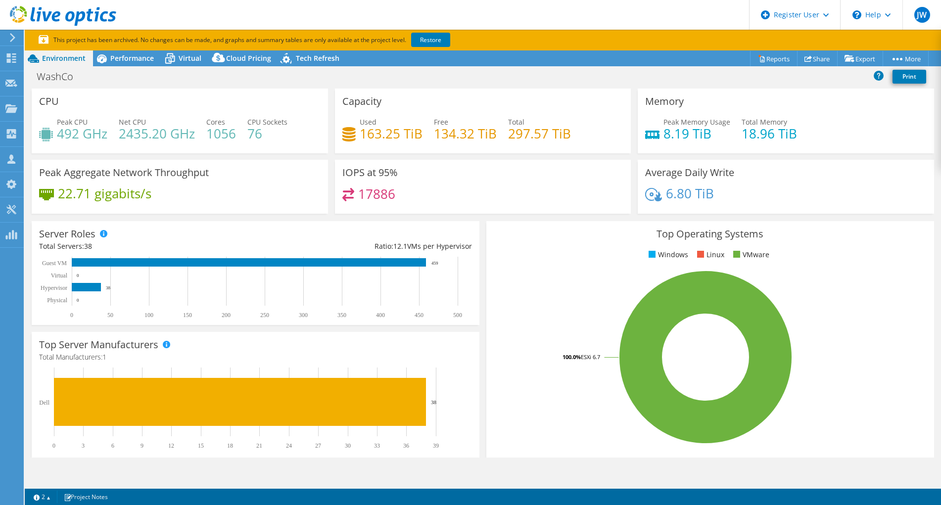
select select "USD"
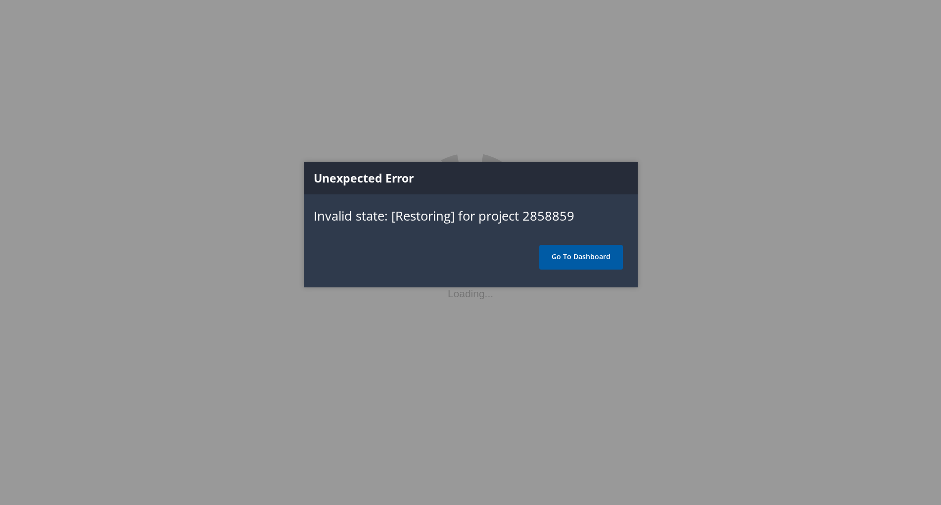
click at [598, 254] on link "Go To Dashboard" at bounding box center [581, 257] width 84 height 25
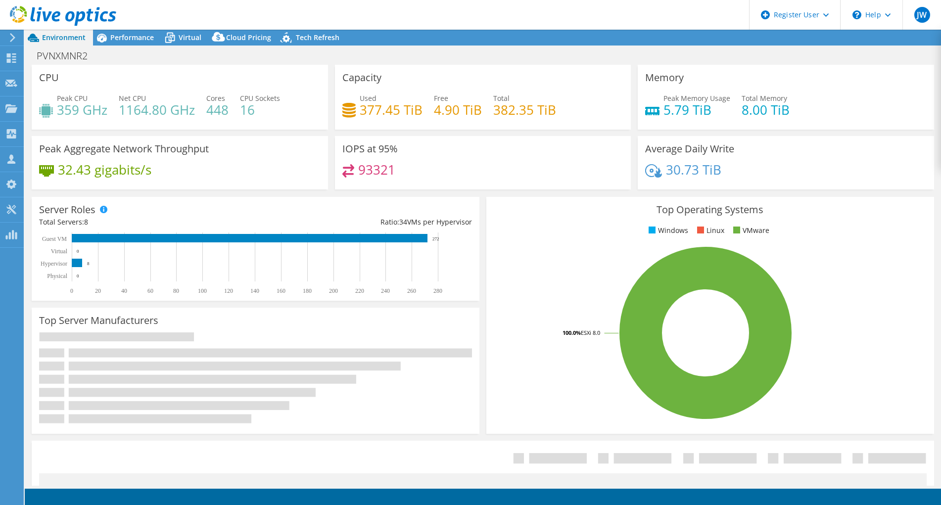
select select "USD"
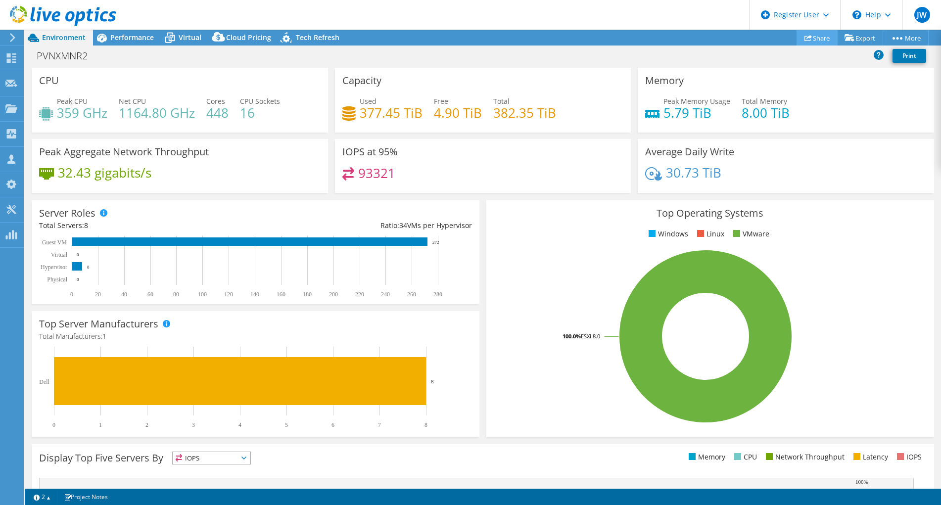
click at [807, 40] on link "Share" at bounding box center [816, 37] width 41 height 15
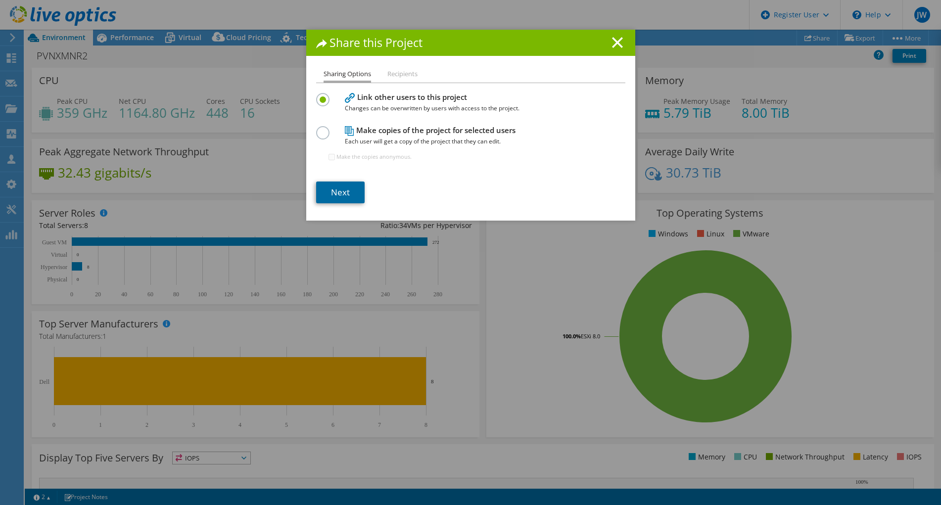
click at [337, 184] on link "Next" at bounding box center [340, 192] width 48 height 22
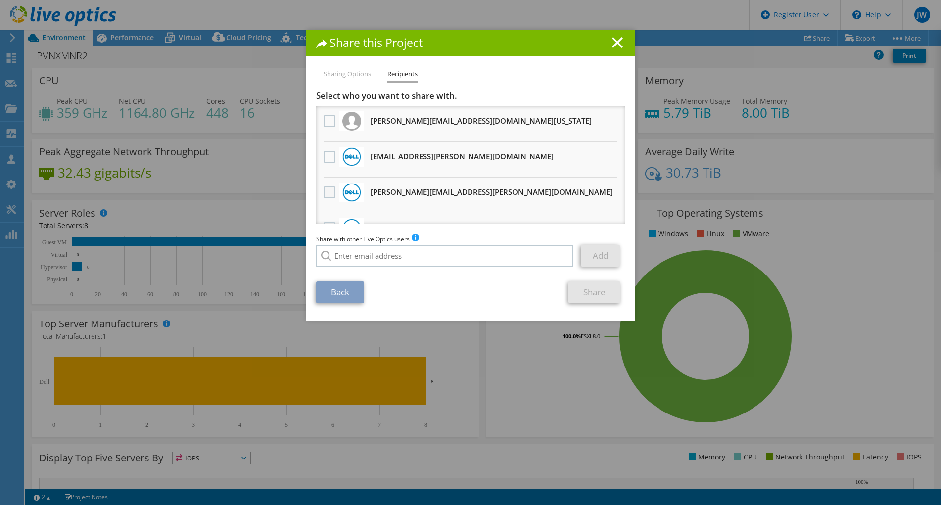
click at [324, 194] on label at bounding box center [330, 192] width 14 height 12
click at [0, 0] on input "checkbox" at bounding box center [0, 0] width 0 height 0
click at [589, 293] on link "Share" at bounding box center [594, 292] width 52 height 22
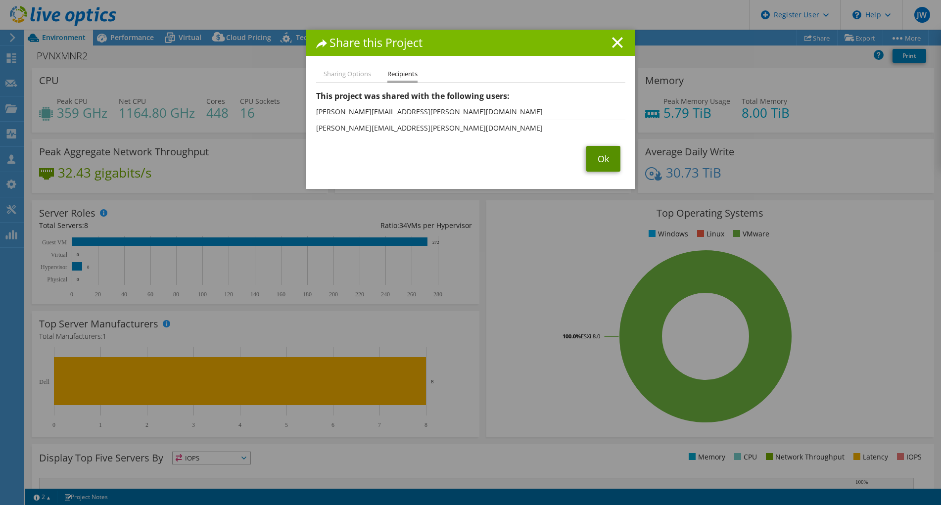
click at [588, 160] on link "Ok" at bounding box center [603, 159] width 34 height 26
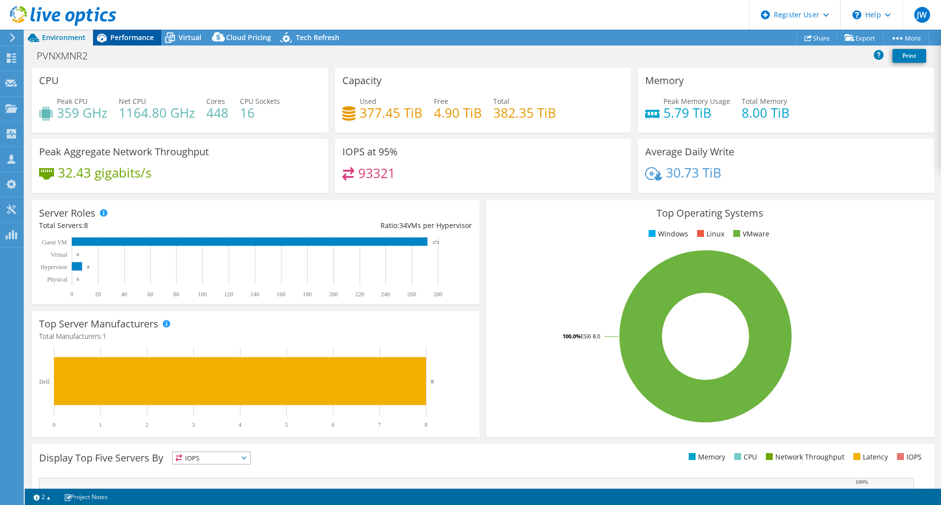
click at [125, 37] on span "Performance" at bounding box center [132, 37] width 44 height 9
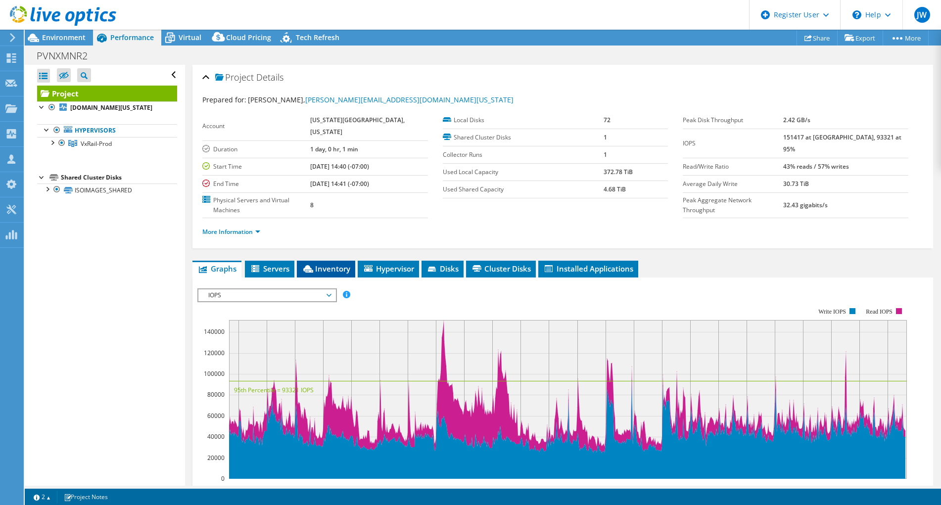
click at [335, 264] on span "Inventory" at bounding box center [326, 269] width 48 height 10
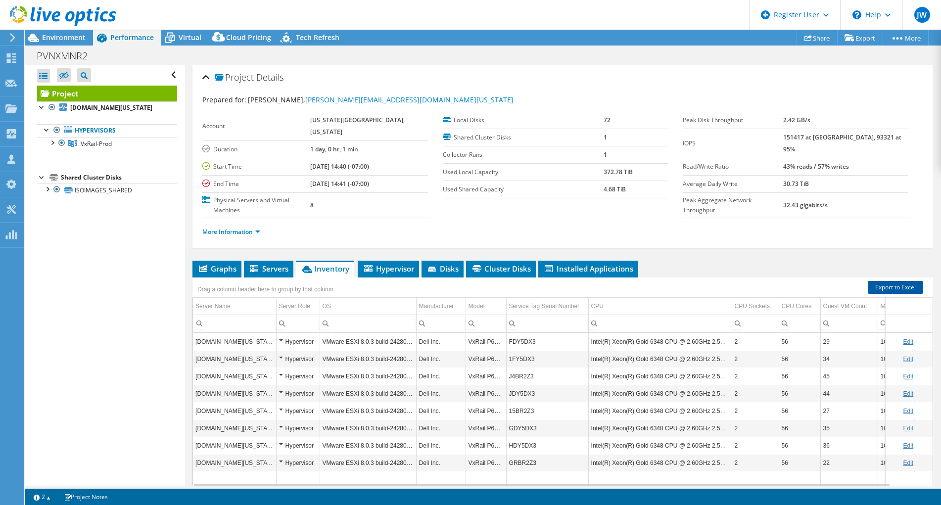
click at [879, 281] on link "Export to Excel" at bounding box center [894, 287] width 55 height 13
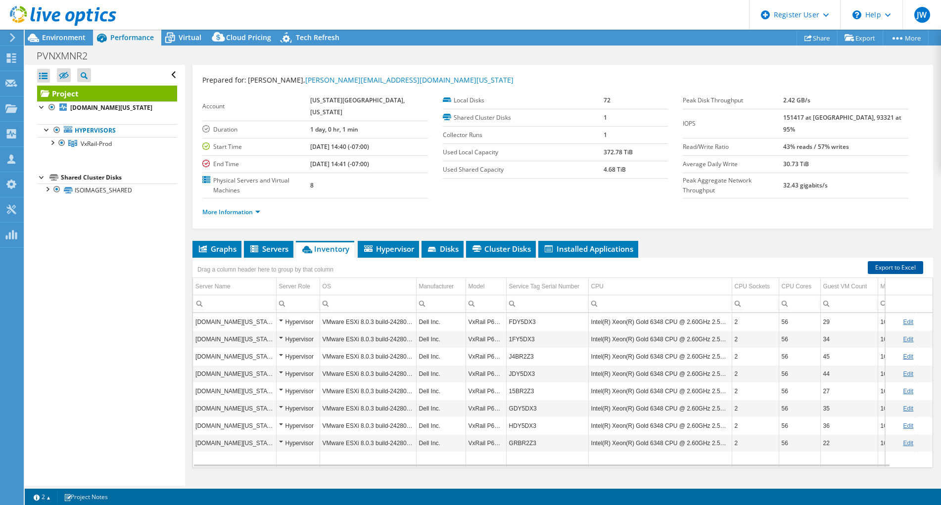
click at [881, 261] on link "Export to Excel" at bounding box center [894, 267] width 55 height 13
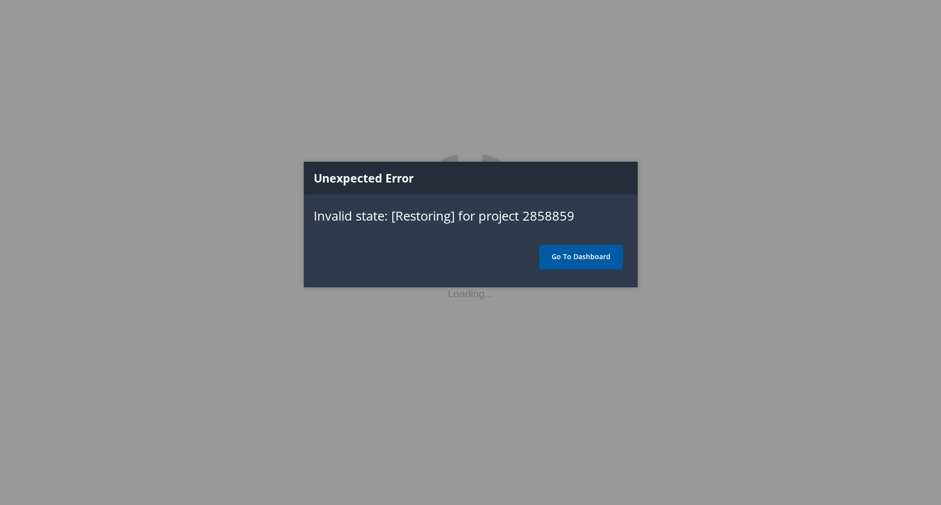
click at [583, 256] on link "Go To Dashboard" at bounding box center [581, 257] width 84 height 25
click at [581, 255] on link "Go To Dashboard" at bounding box center [581, 257] width 84 height 25
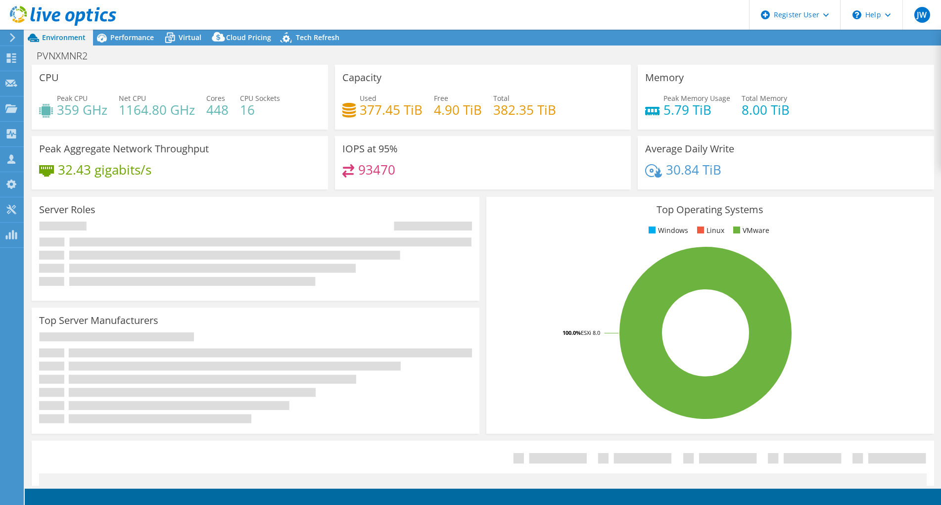
select select "USD"
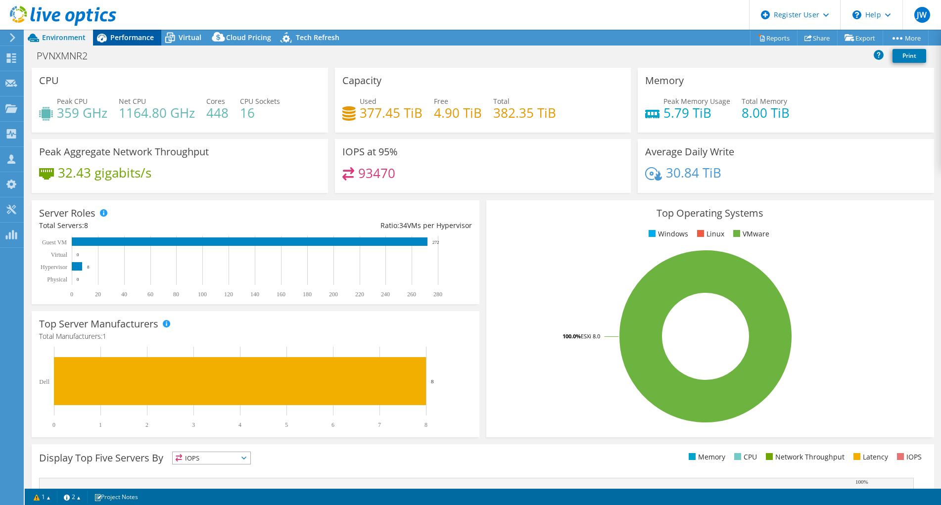
click at [127, 39] on span "Performance" at bounding box center [132, 37] width 44 height 9
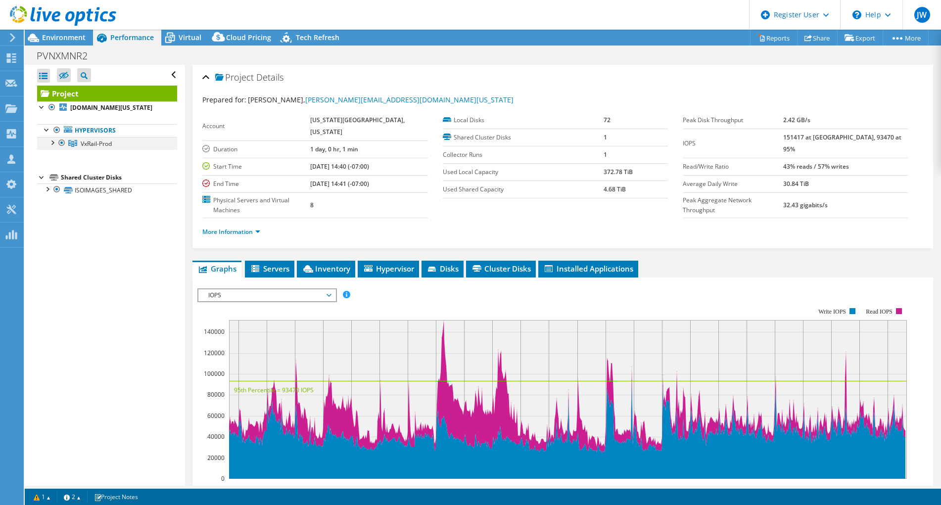
click at [54, 144] on div at bounding box center [52, 142] width 10 height 10
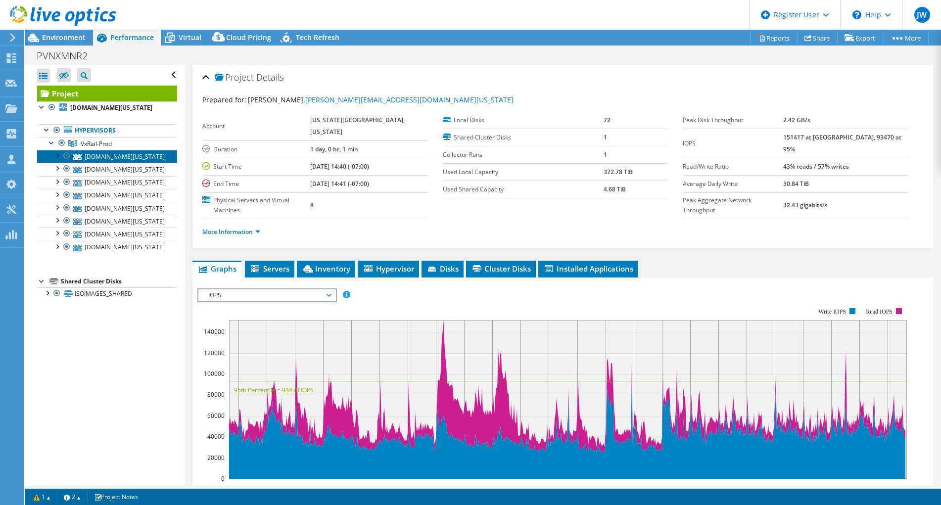
click at [135, 154] on link "[DOMAIN_NAME][US_STATE]" at bounding box center [107, 156] width 140 height 13
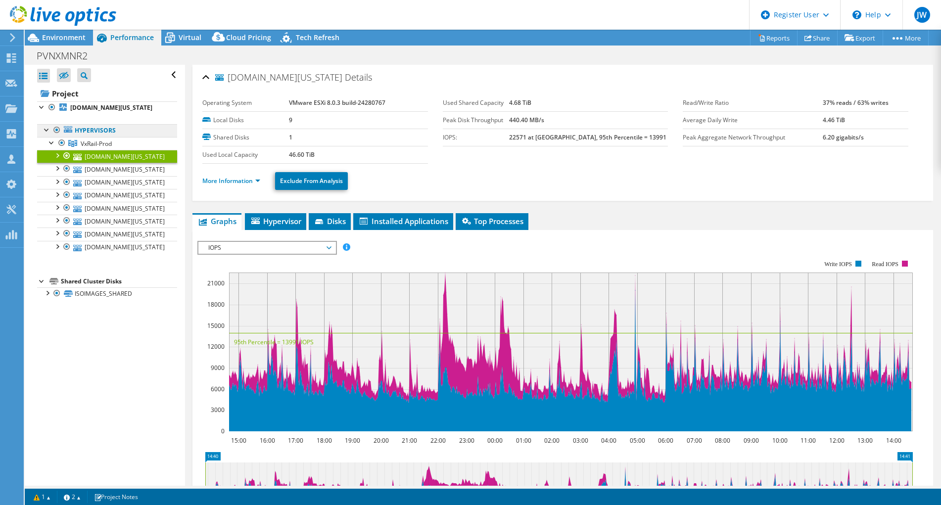
click at [90, 130] on link "Hypervisors" at bounding box center [107, 130] width 140 height 13
click at [93, 141] on span "VxRail-Prod" at bounding box center [96, 143] width 31 height 8
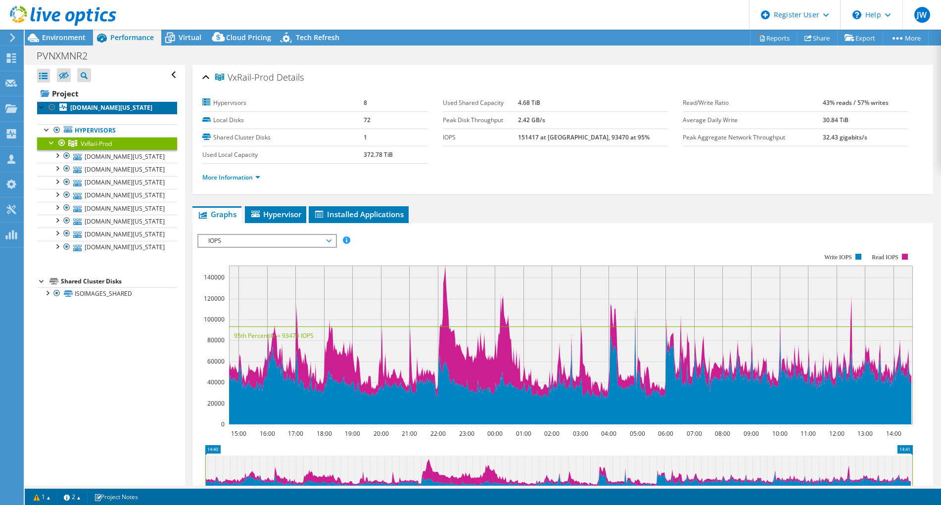
click at [105, 109] on b "[DOMAIN_NAME][US_STATE]" at bounding box center [111, 107] width 82 height 8
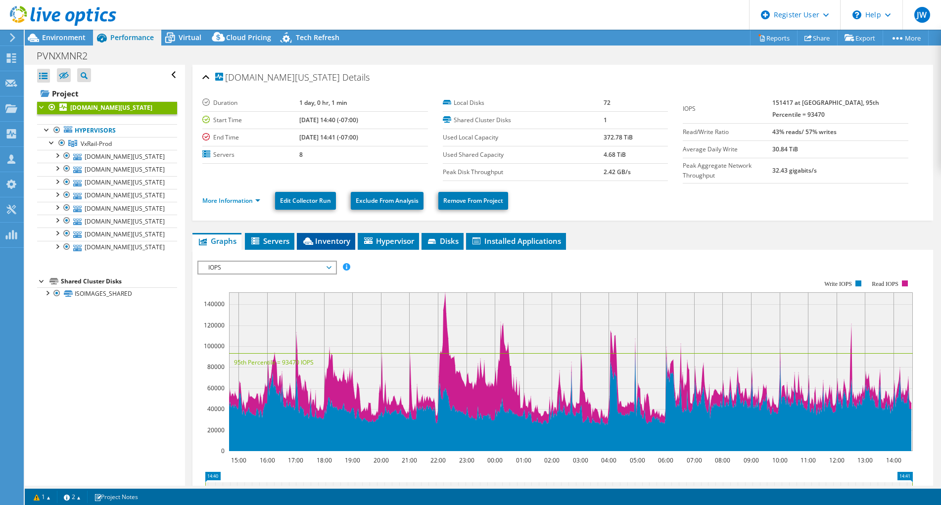
click at [338, 239] on span "Inventory" at bounding box center [326, 241] width 48 height 10
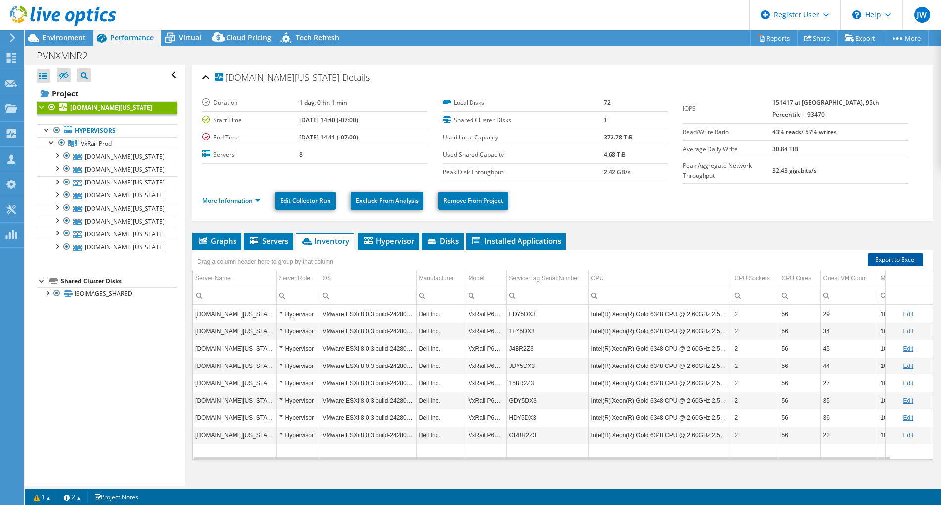
click at [872, 253] on link "Export to Excel" at bounding box center [894, 259] width 55 height 13
